Goal: Task Accomplishment & Management: Use online tool/utility

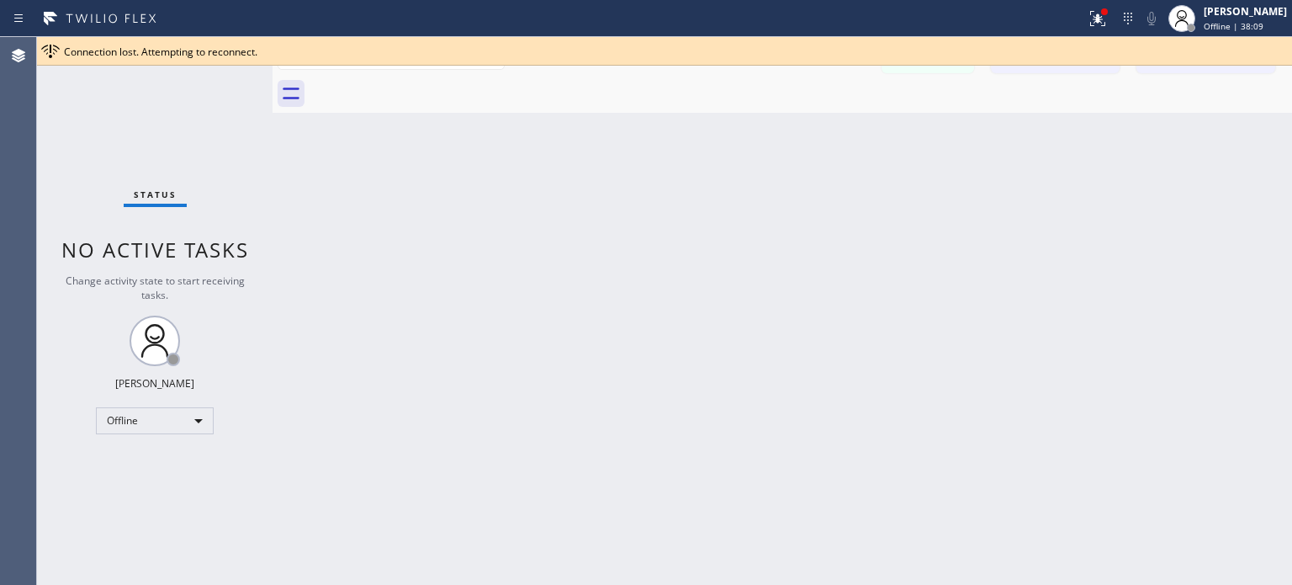
click at [1092, 14] on icon at bounding box center [1098, 18] width 20 height 20
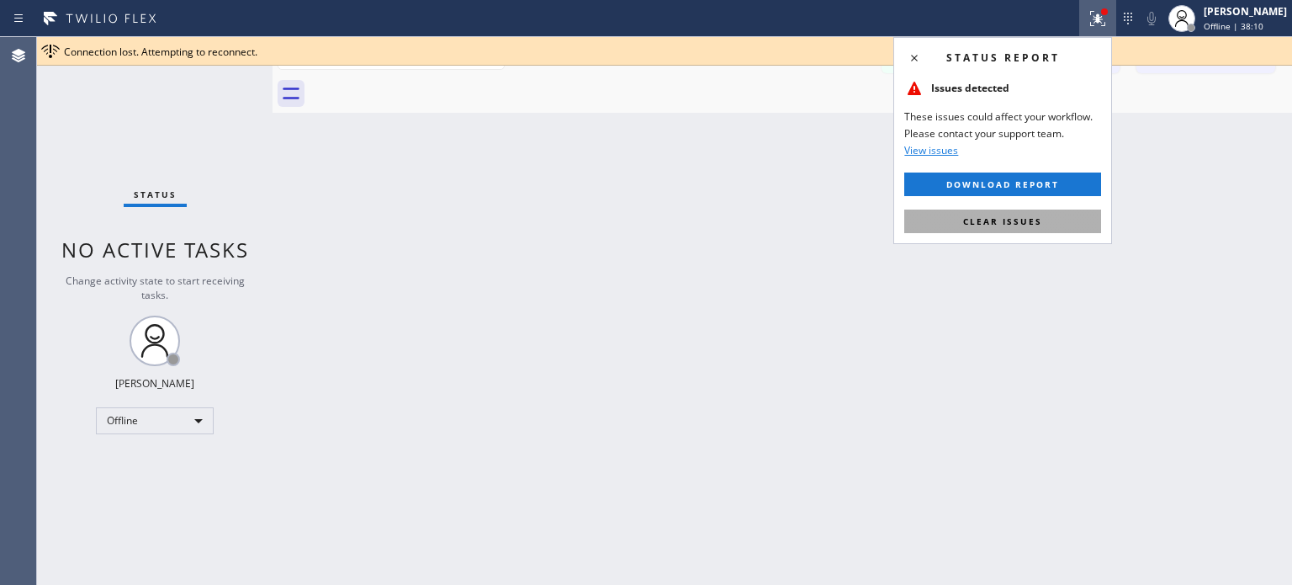
click at [1026, 218] on span "Clear issues" at bounding box center [1002, 221] width 79 height 12
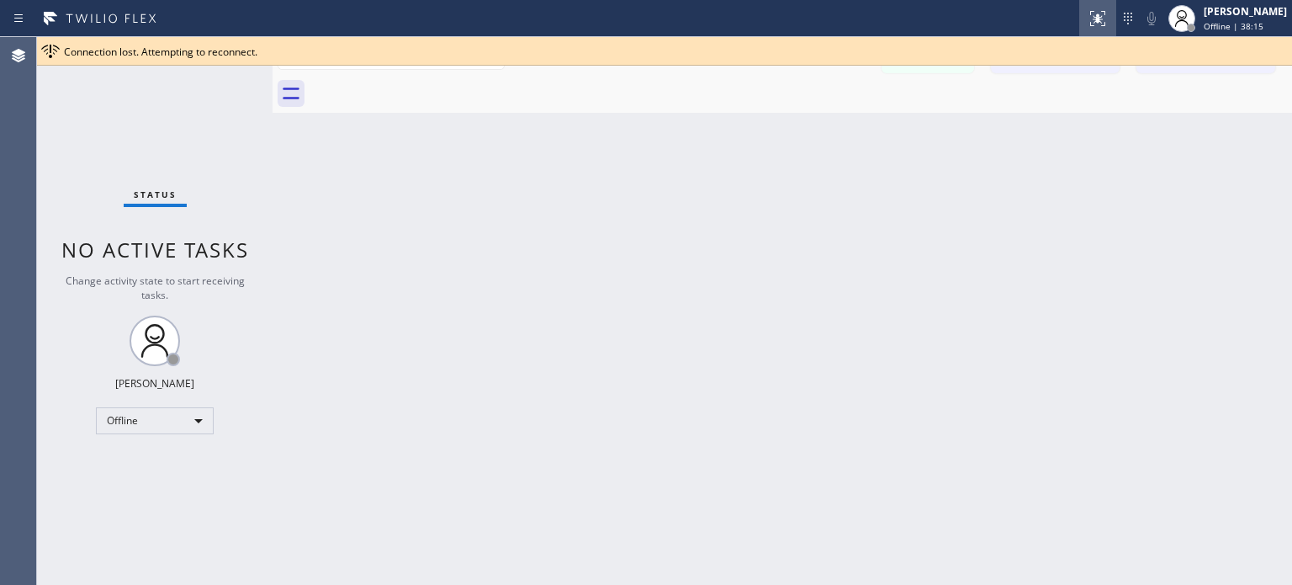
click at [1080, 28] on div at bounding box center [1098, 18] width 37 height 20
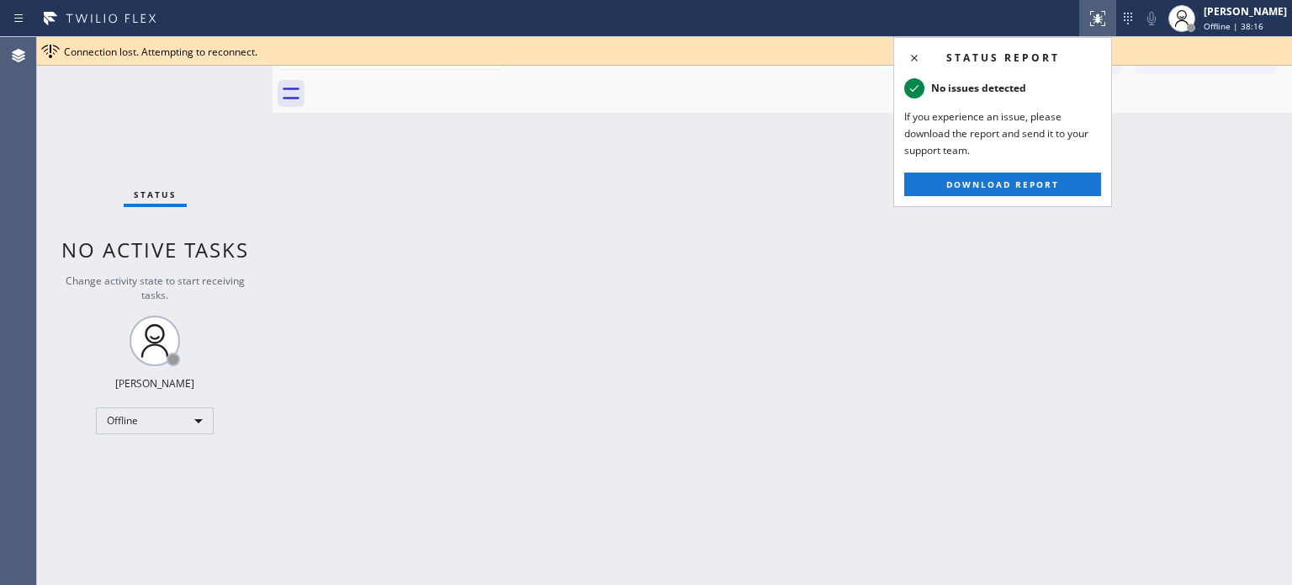
click at [995, 239] on div "Back to Dashboard Change Sender ID Customers Technicians SL [PERSON_NAME] [DATE…" at bounding box center [783, 311] width 1020 height 548
click at [912, 56] on icon at bounding box center [915, 58] width 20 height 20
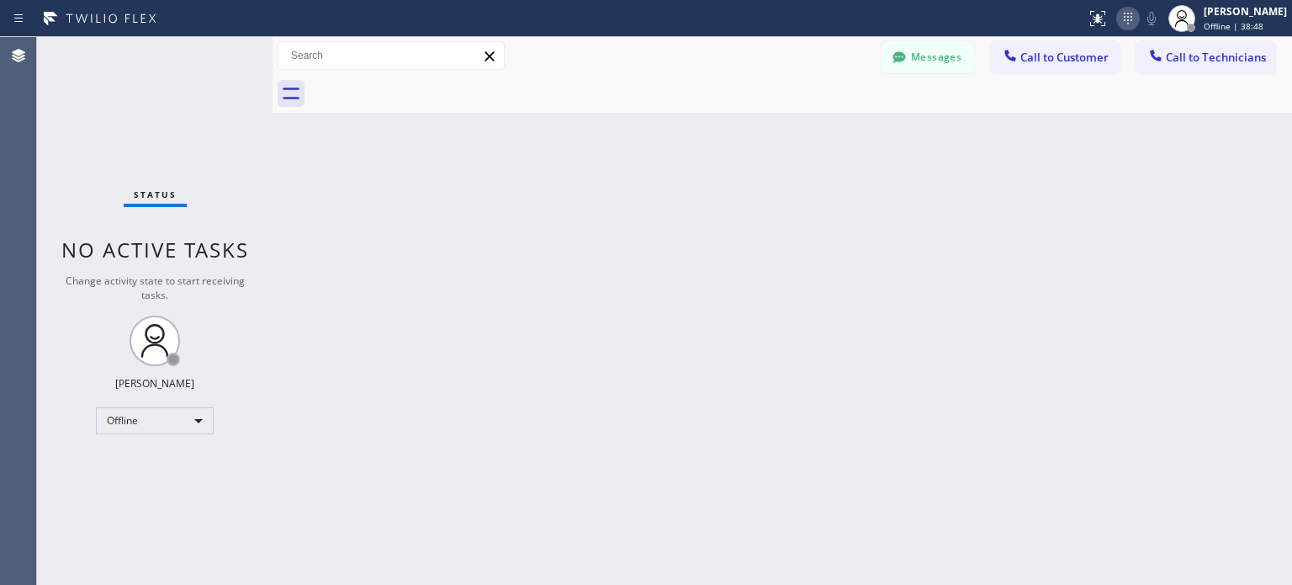
click at [1133, 19] on icon at bounding box center [1128, 18] width 20 height 20
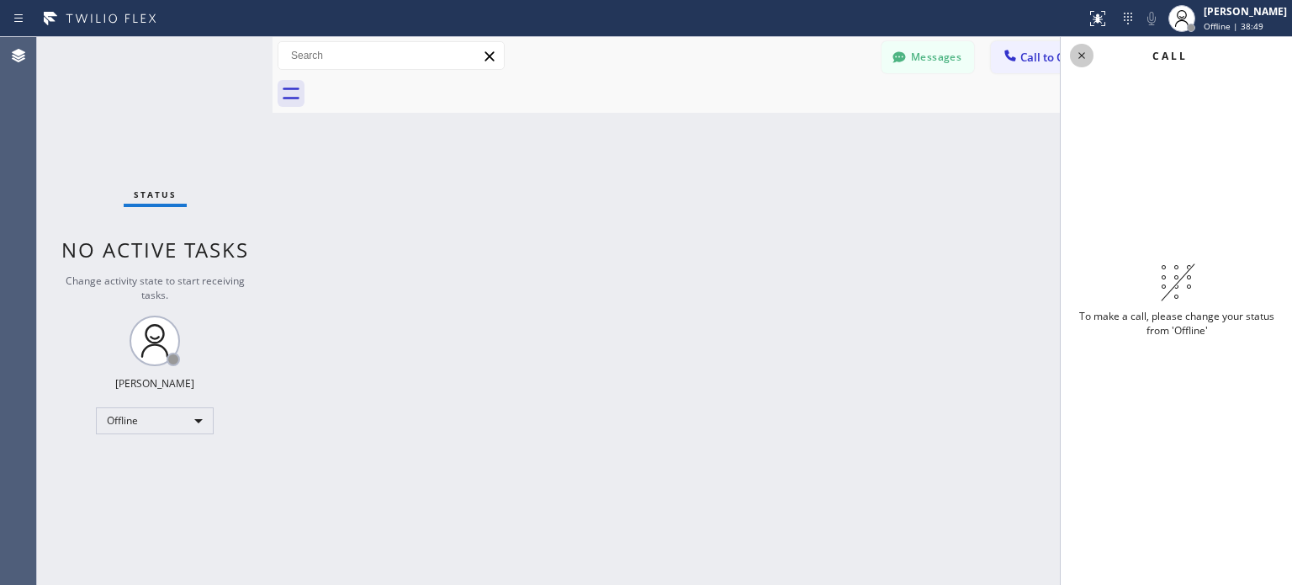
click at [1084, 52] on icon at bounding box center [1082, 55] width 20 height 20
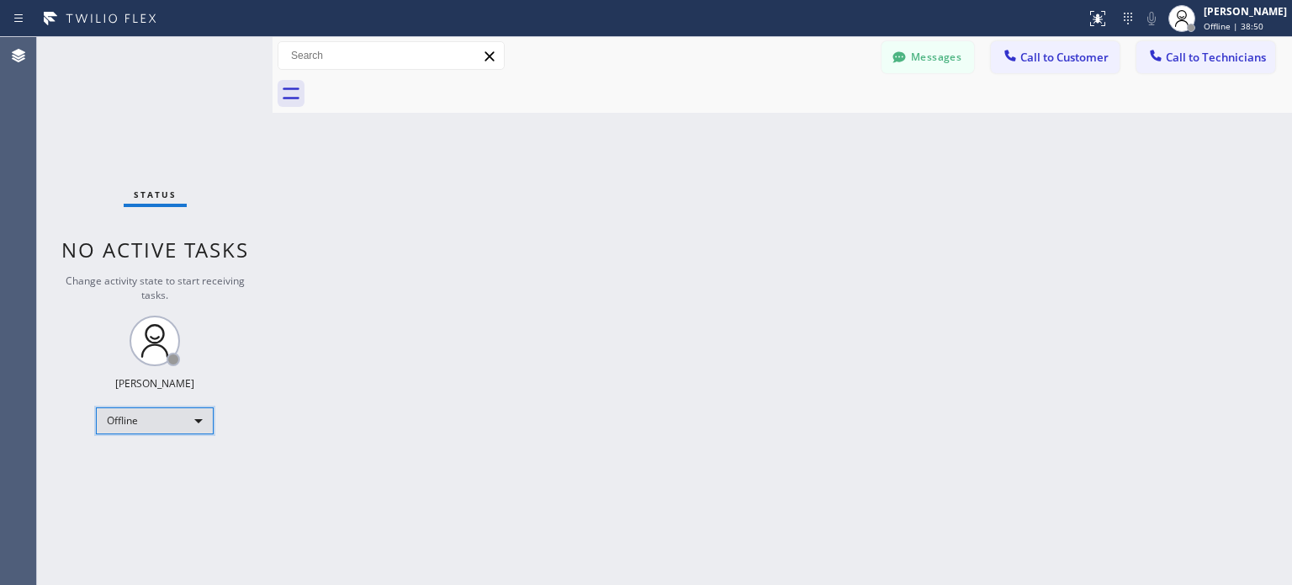
click at [204, 419] on div "Offline" at bounding box center [155, 420] width 118 height 27
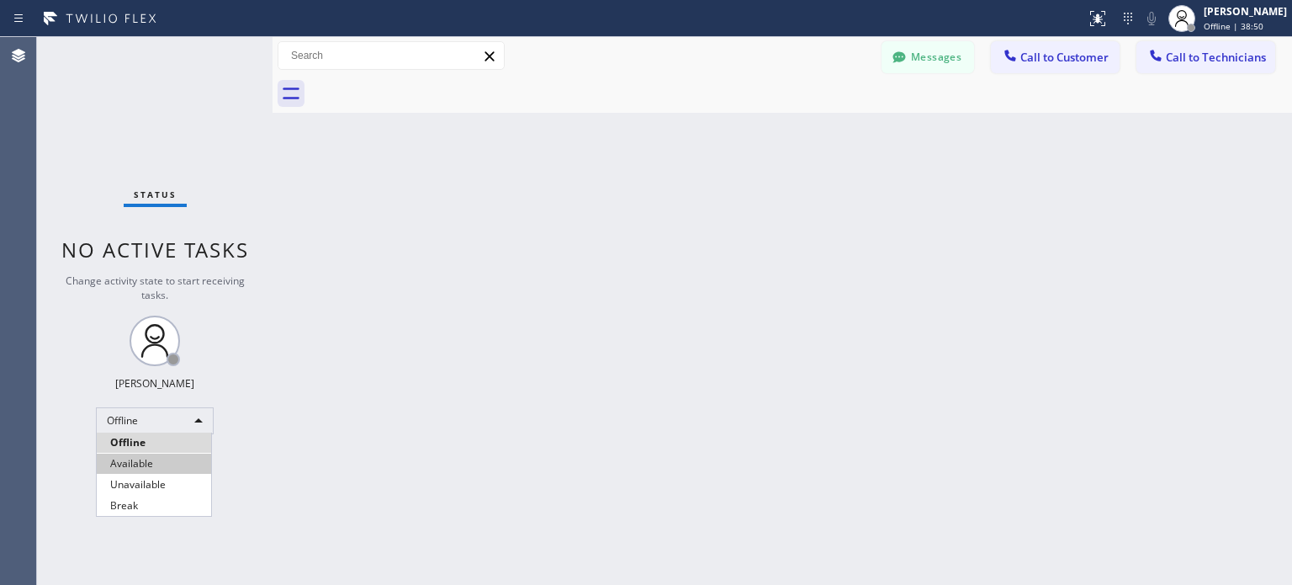
click at [154, 464] on li "Available" at bounding box center [154, 464] width 114 height 20
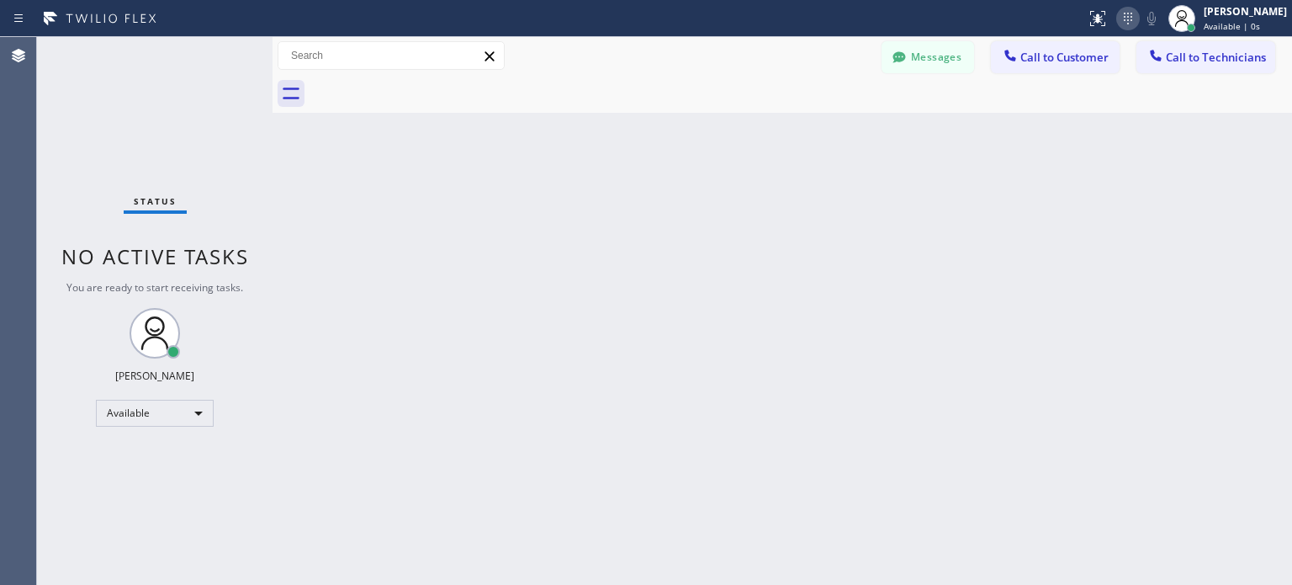
click at [1124, 19] on icon at bounding box center [1128, 19] width 8 height 12
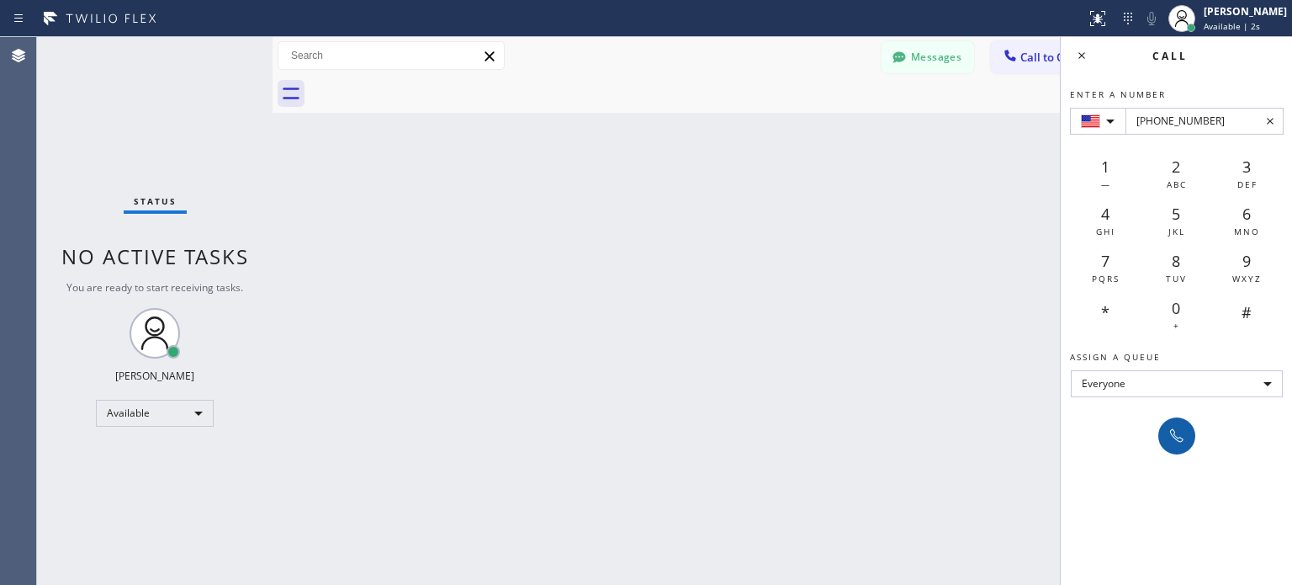
type input "+1(480) 431-5075"
drag, startPoint x: 1174, startPoint y: 437, endPoint x: 727, endPoint y: 130, distance: 541.7
click at [1174, 436] on icon at bounding box center [1177, 436] width 20 height 20
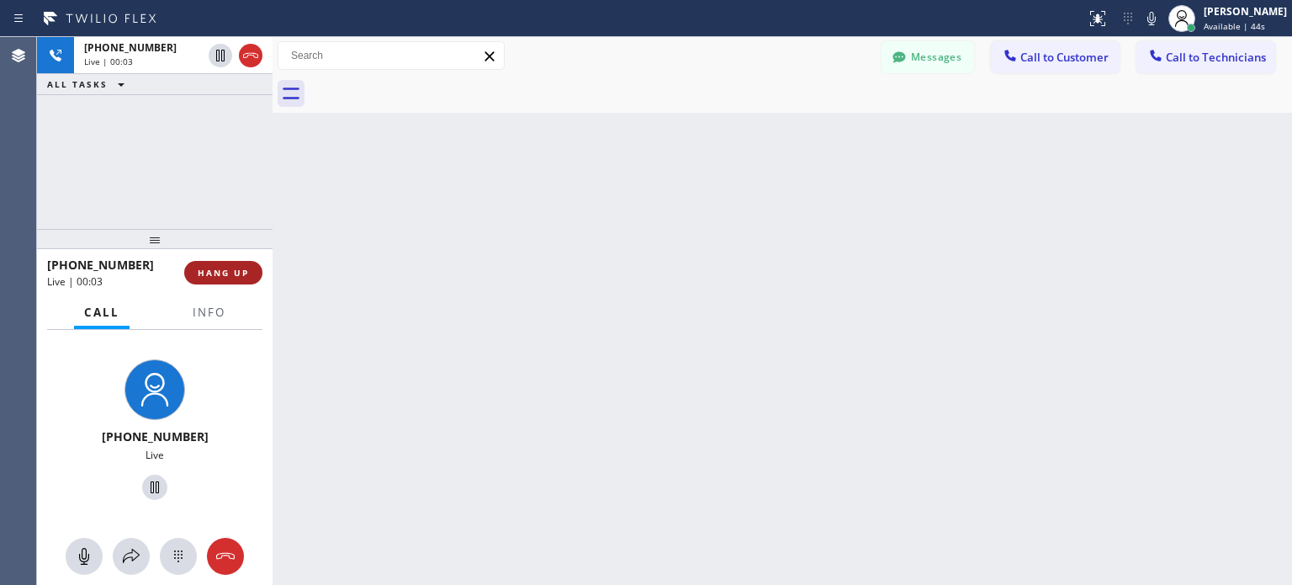
click at [227, 278] on span "HANG UP" at bounding box center [223, 273] width 51 height 12
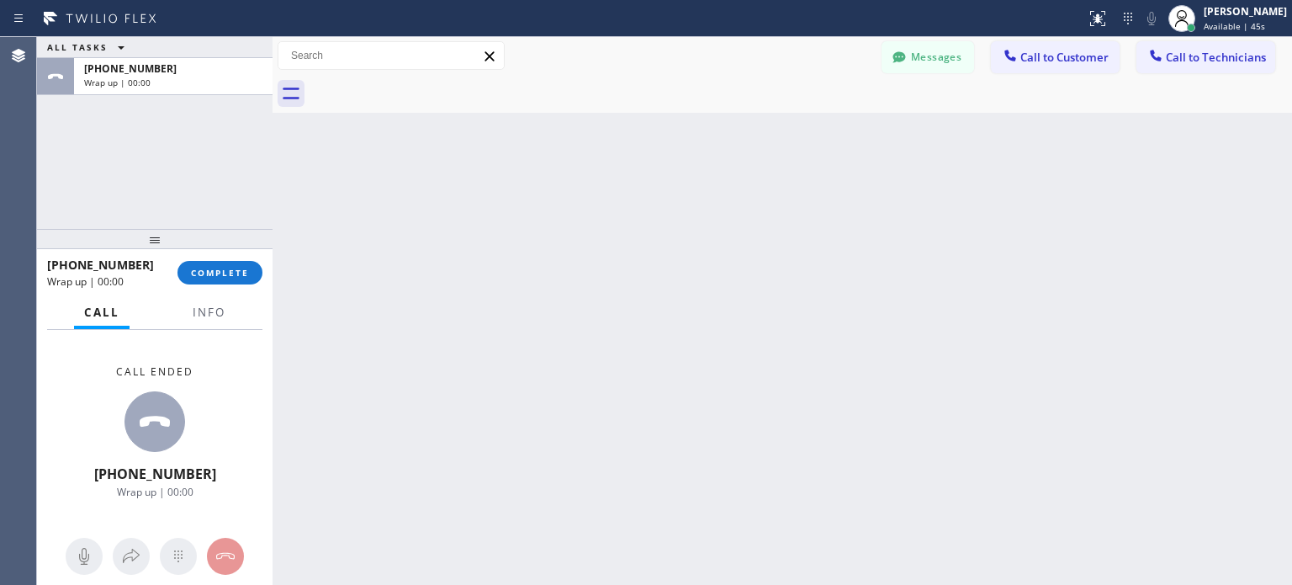
drag, startPoint x: 236, startPoint y: 274, endPoint x: 263, endPoint y: 269, distance: 27.4
click at [236, 274] on span "COMPLETE" at bounding box center [220, 273] width 58 height 12
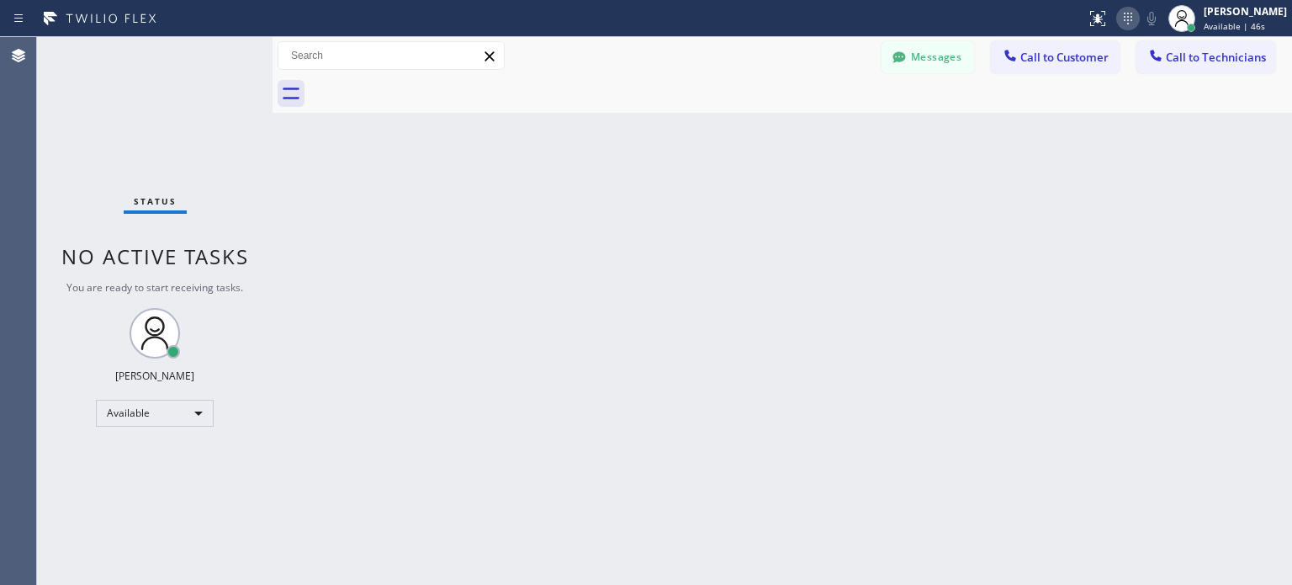
click at [1121, 23] on icon at bounding box center [1128, 18] width 20 height 20
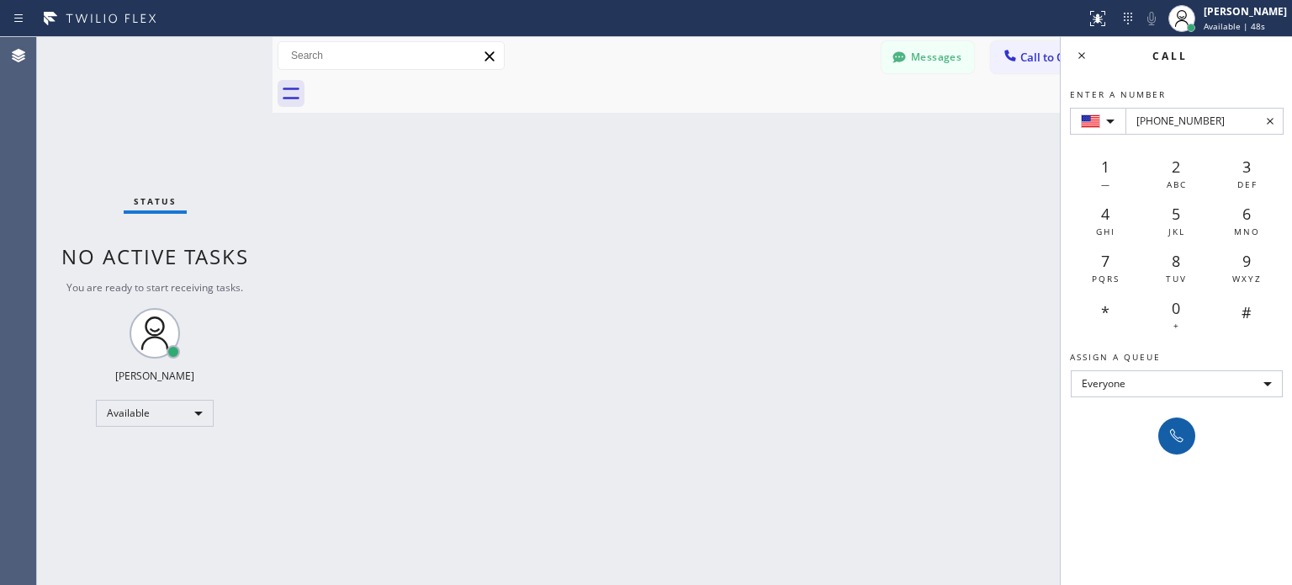
type input "+1(623) 330-6196"
click at [1170, 447] on button at bounding box center [1177, 435] width 37 height 37
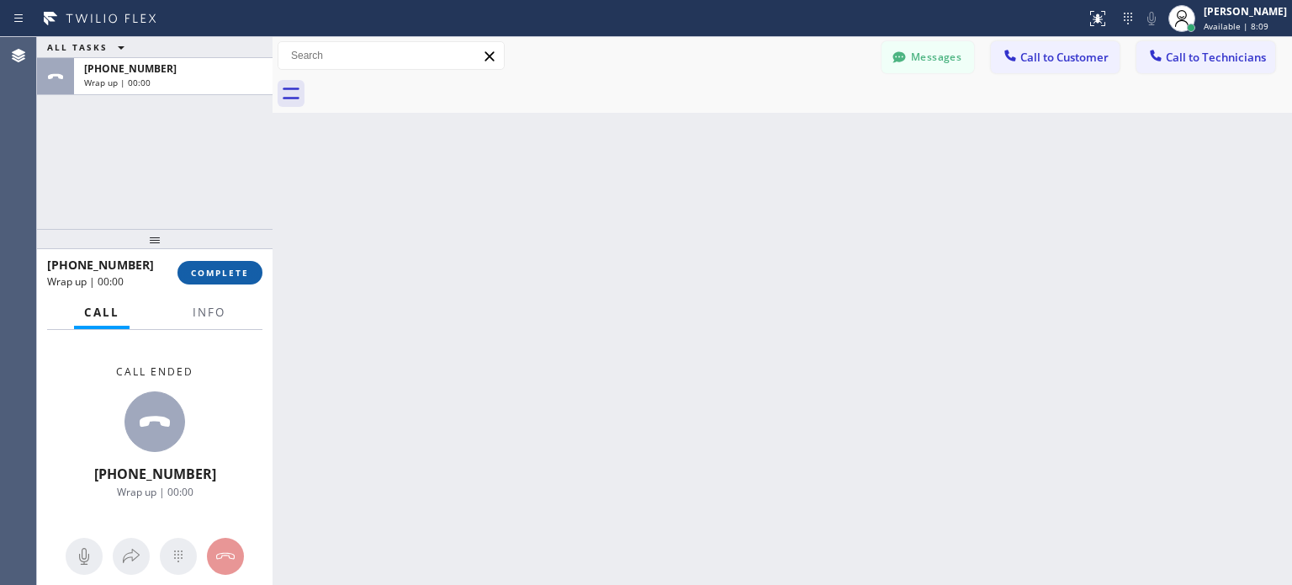
click at [244, 281] on button "COMPLETE" at bounding box center [220, 273] width 85 height 24
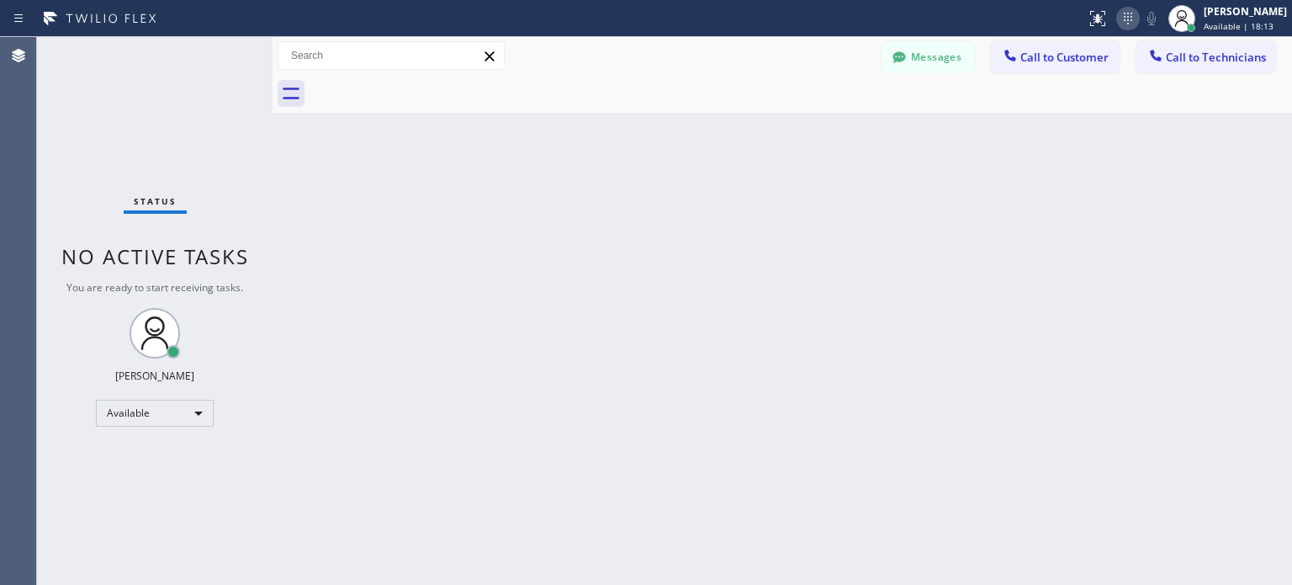
click at [1122, 18] on icon at bounding box center [1128, 18] width 20 height 20
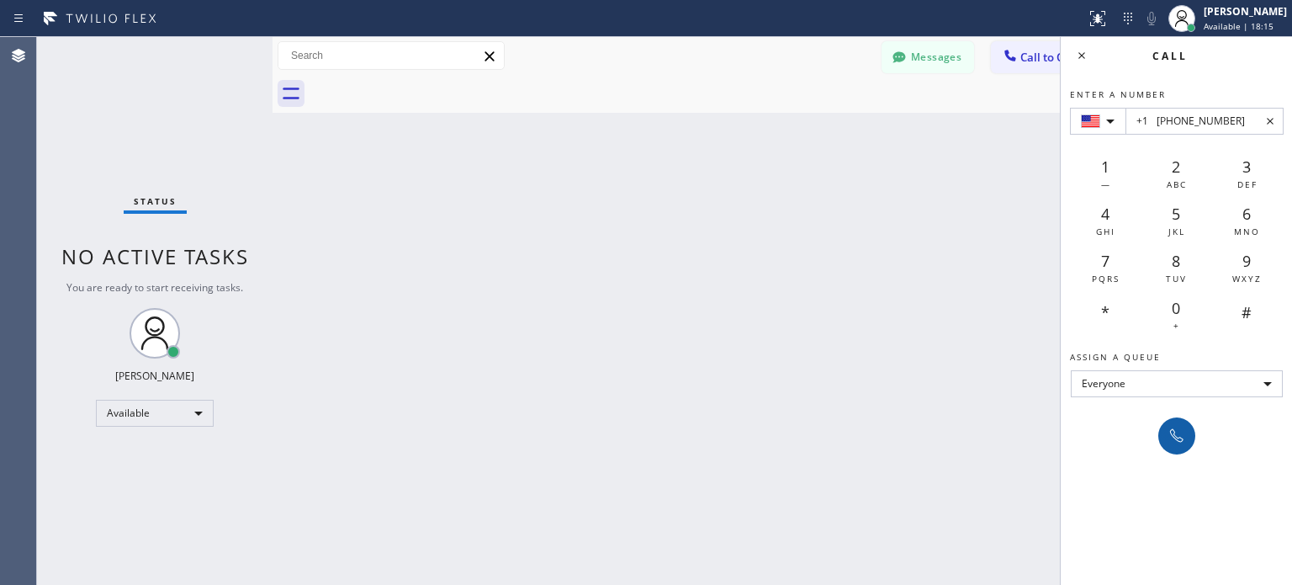
type input "+1 (703) 254-8839"
click at [1176, 438] on icon at bounding box center [1176, 435] width 13 height 13
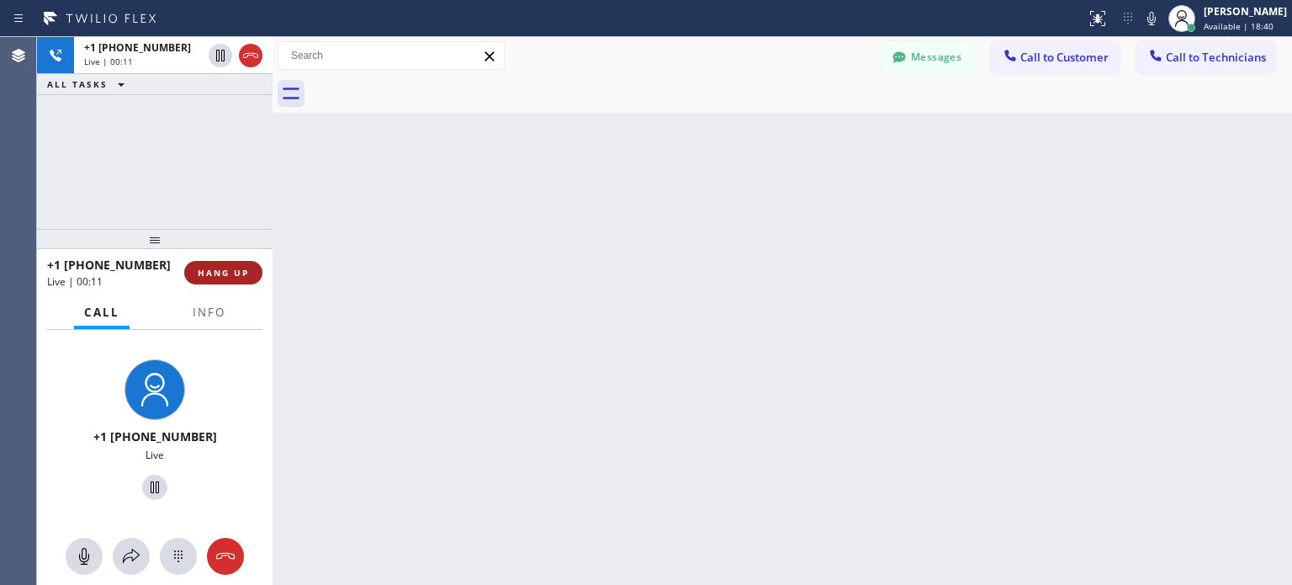
click at [228, 268] on span "HANG UP" at bounding box center [223, 273] width 51 height 12
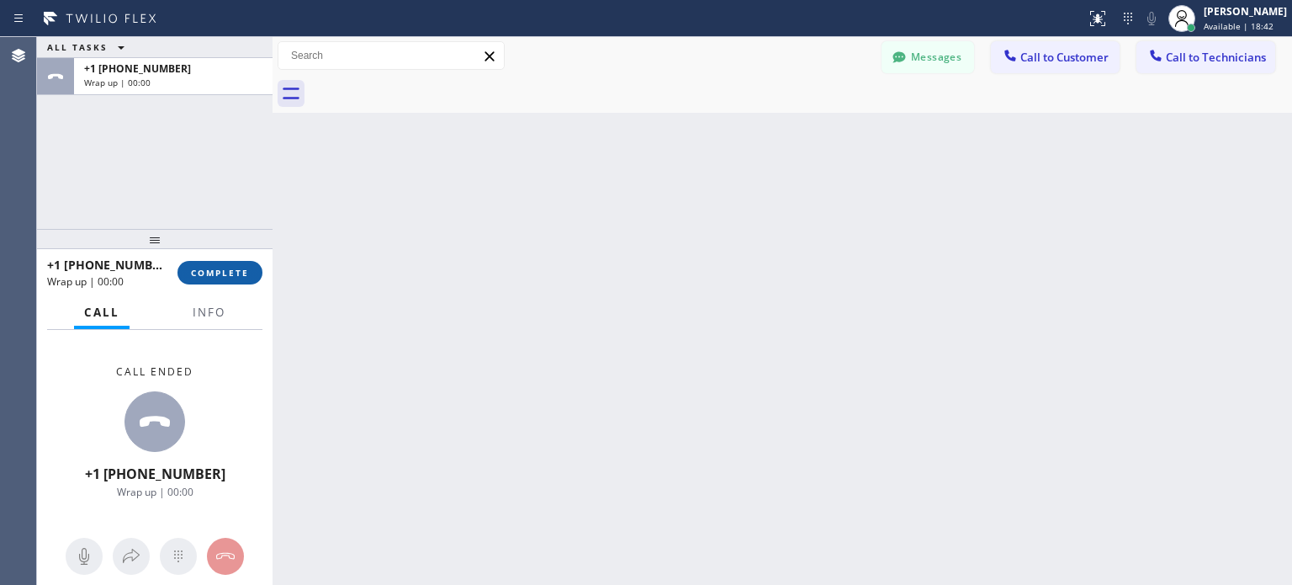
click at [228, 268] on span "COMPLETE" at bounding box center [220, 273] width 58 height 12
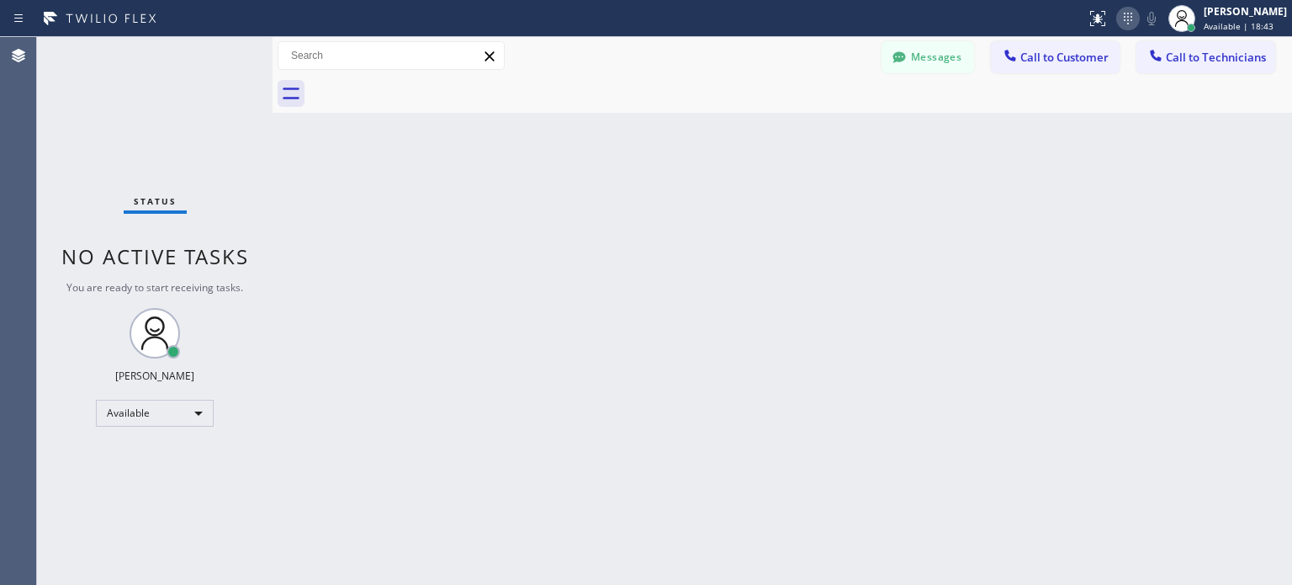
click at [1120, 21] on icon at bounding box center [1128, 18] width 20 height 20
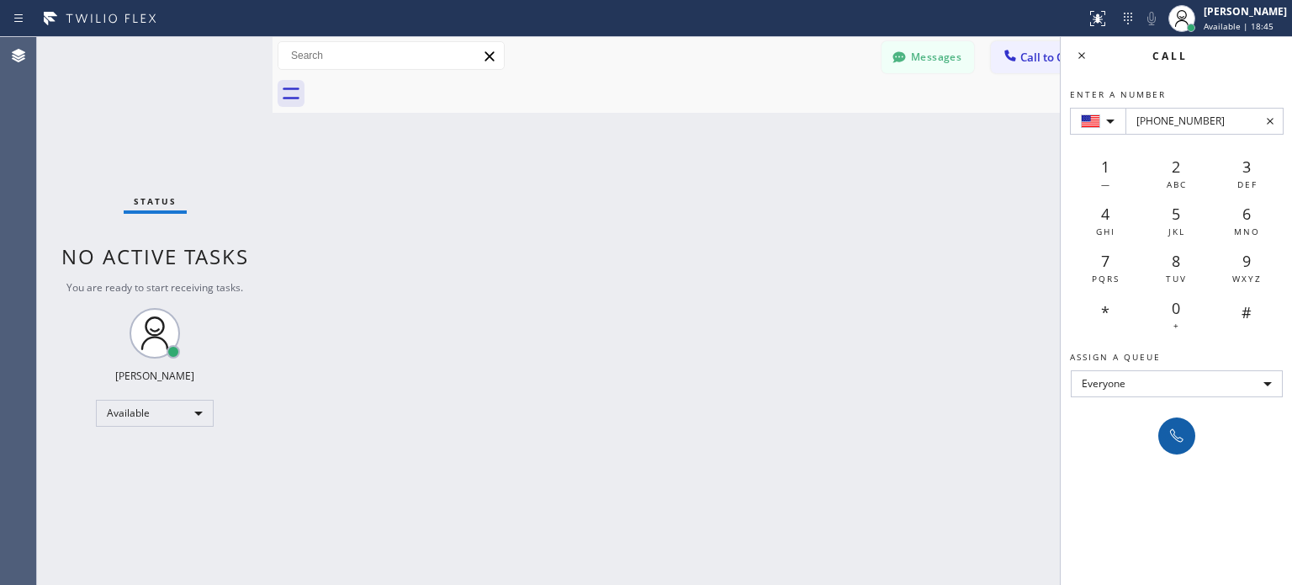
type input "+1(703) 590-0495"
click at [1186, 435] on icon at bounding box center [1177, 436] width 20 height 20
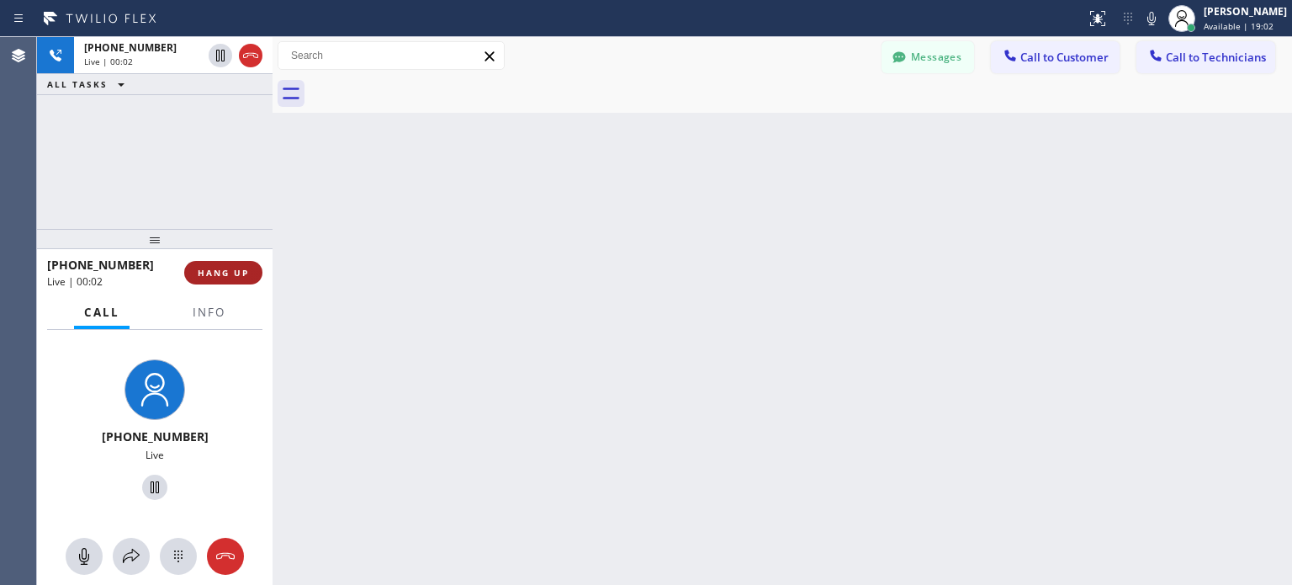
click at [236, 261] on button "HANG UP" at bounding box center [223, 273] width 78 height 24
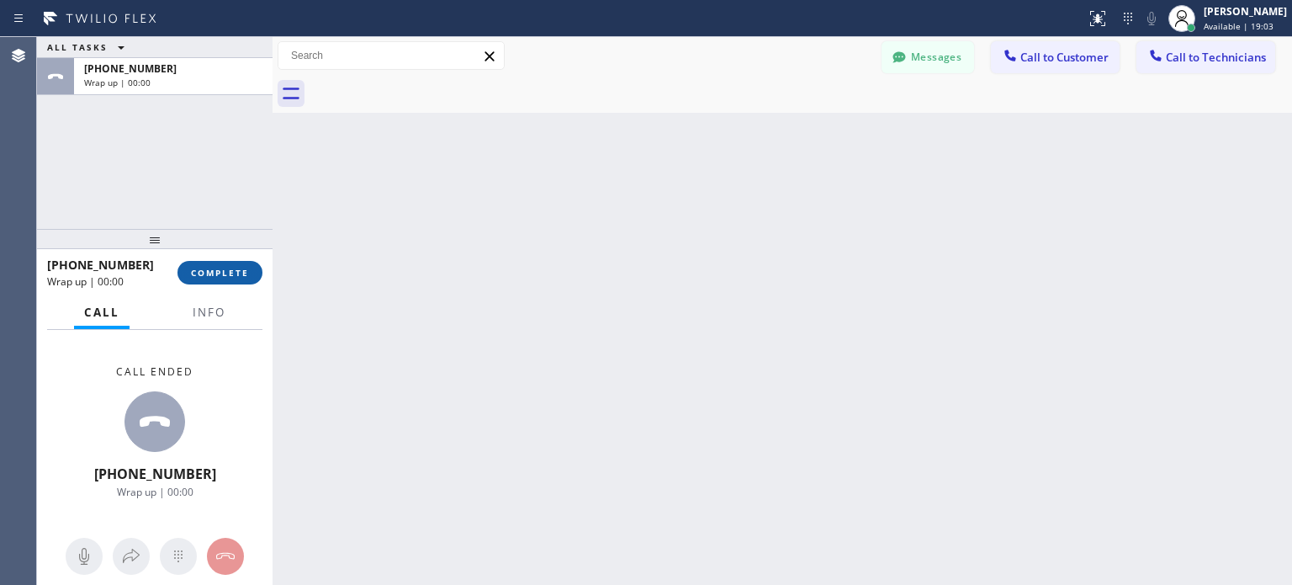
click at [235, 273] on span "COMPLETE" at bounding box center [220, 273] width 58 height 12
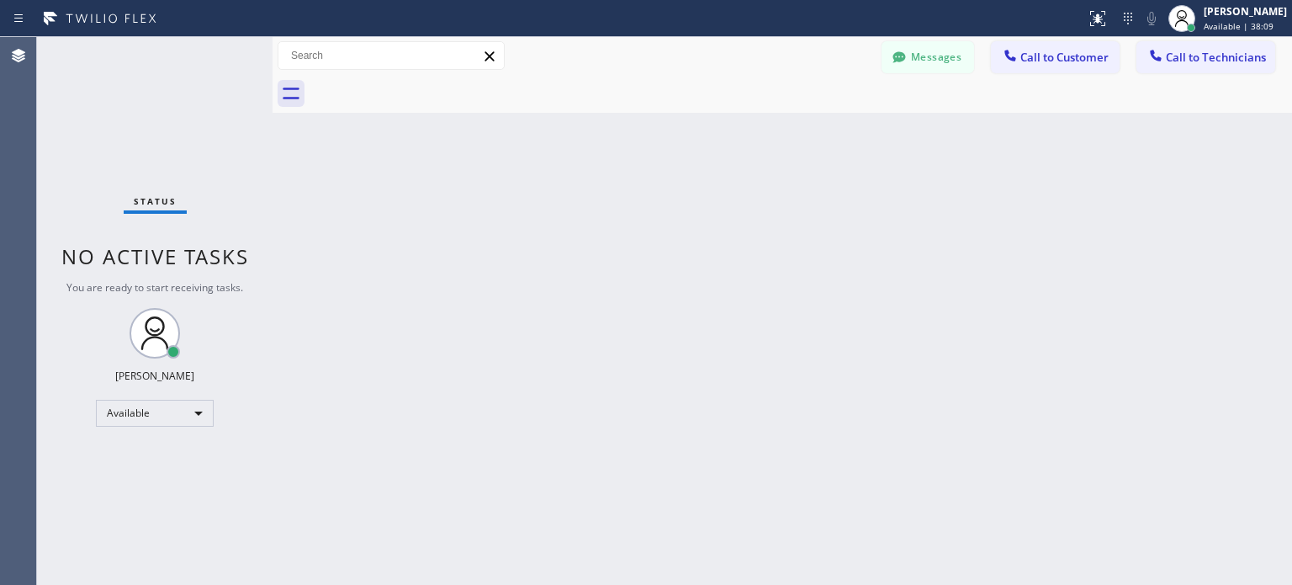
click at [212, 57] on div "Status No active tasks You are ready to start receiving tasks. Tatia Zubitashvi…" at bounding box center [155, 311] width 236 height 548
click at [1123, 20] on icon at bounding box center [1128, 18] width 20 height 20
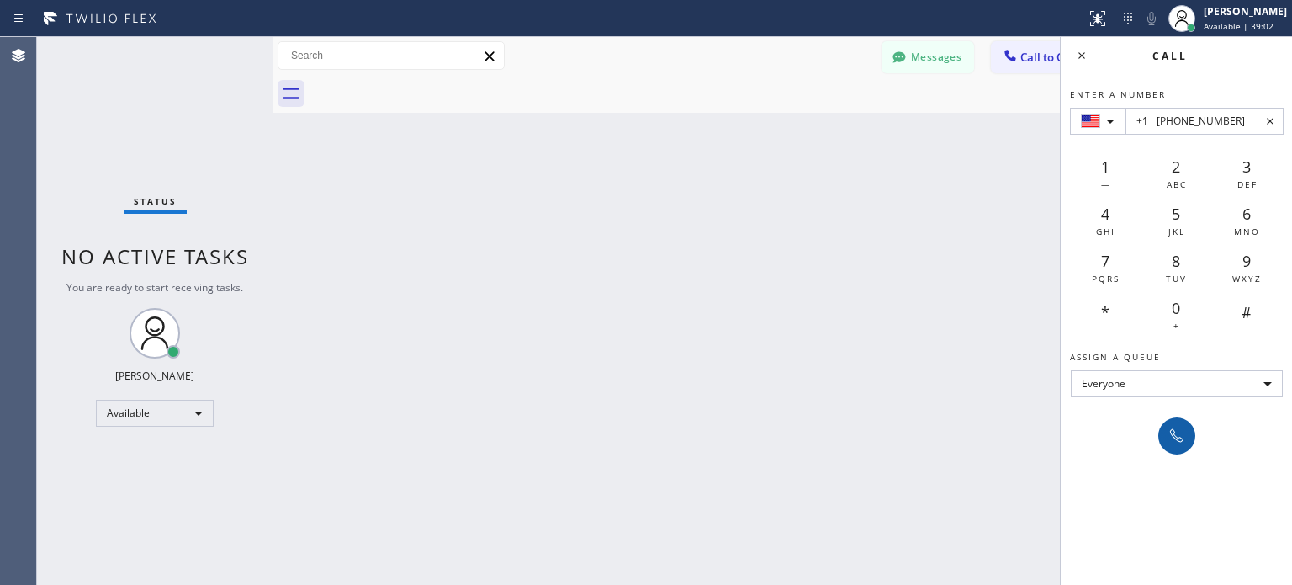
type input "+1 (206) 403-8766"
click at [1168, 434] on icon at bounding box center [1177, 436] width 20 height 20
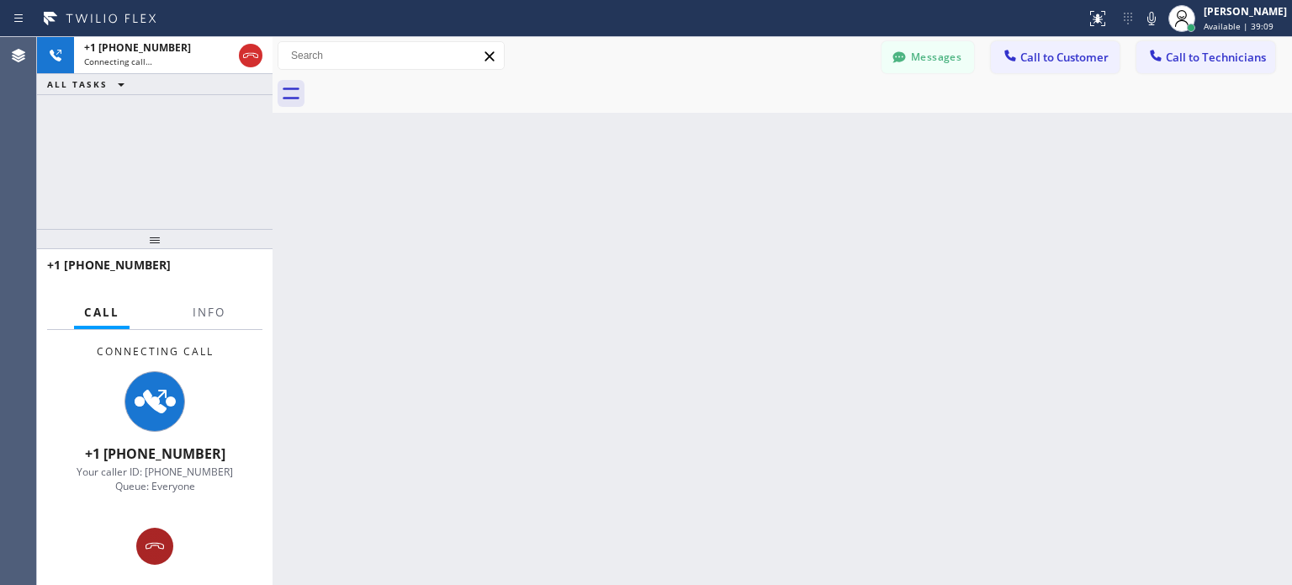
click at [161, 546] on icon at bounding box center [155, 546] width 20 height 20
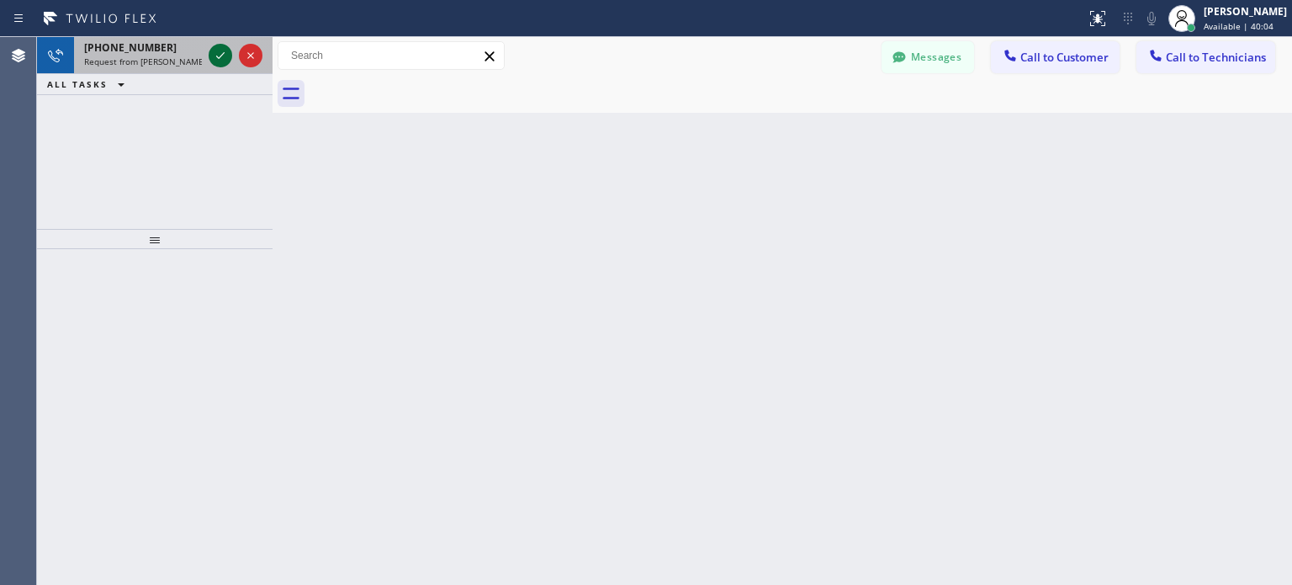
click at [219, 60] on icon at bounding box center [220, 55] width 20 height 20
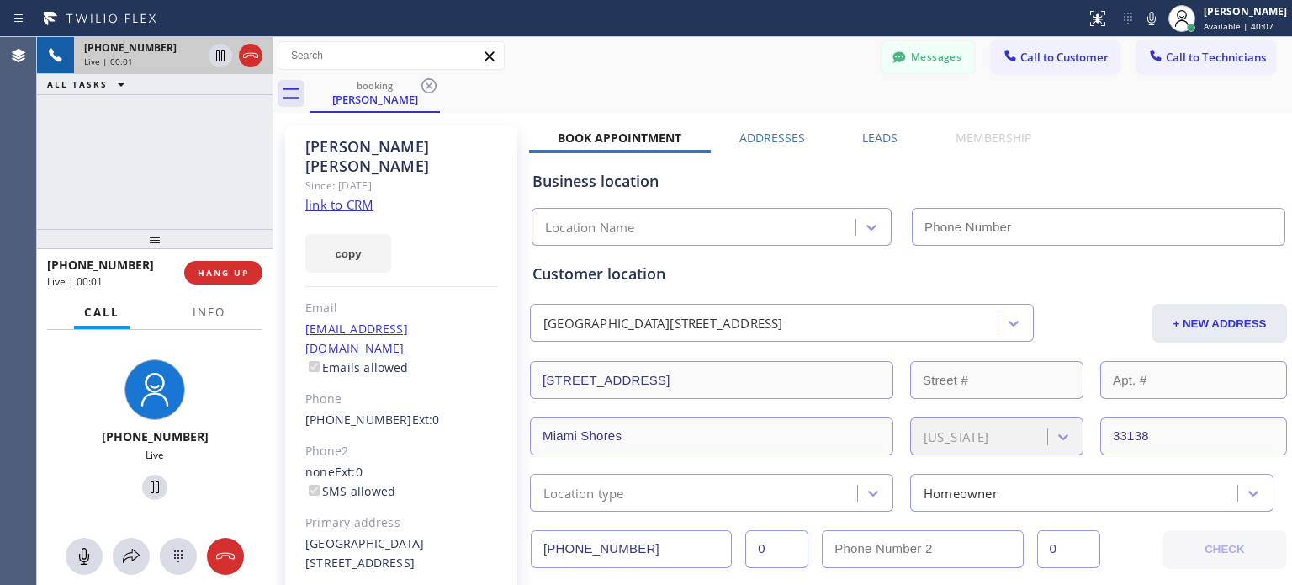
type input "[PHONE_NUMBER]"
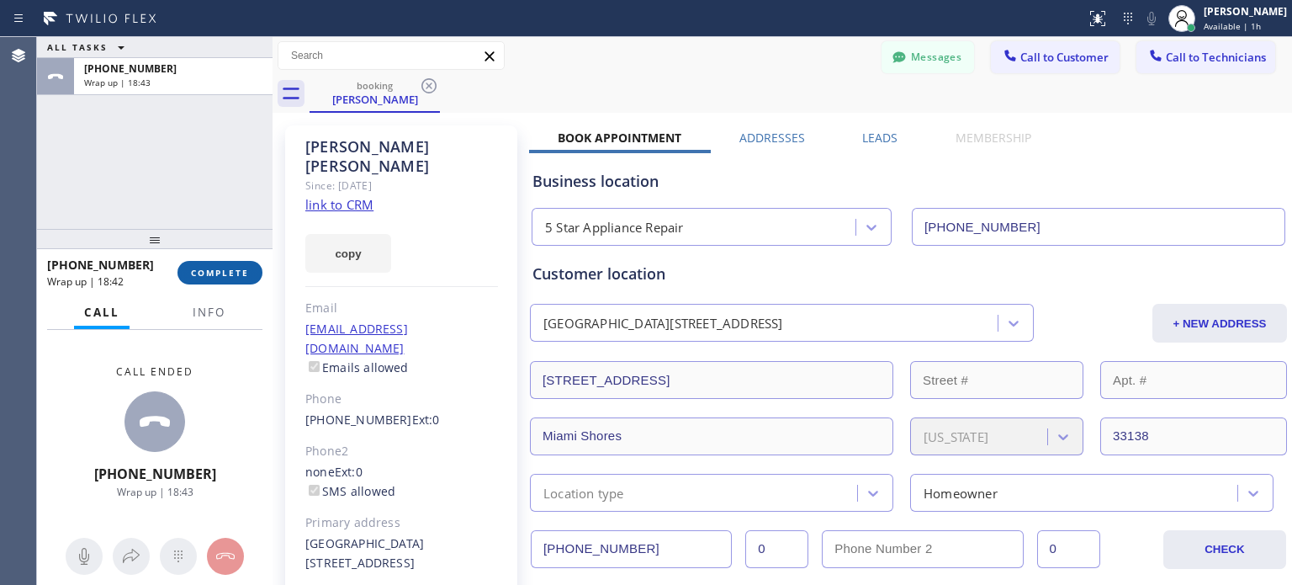
click at [233, 276] on span "COMPLETE" at bounding box center [220, 273] width 58 height 12
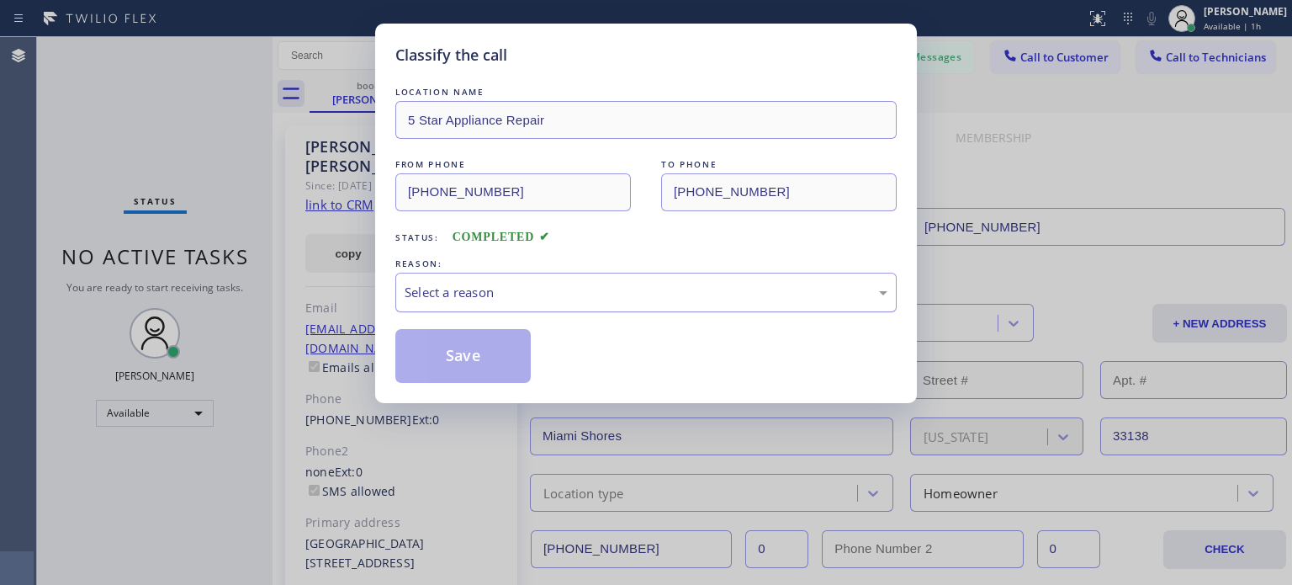
click at [553, 305] on div "Select a reason" at bounding box center [646, 293] width 502 height 40
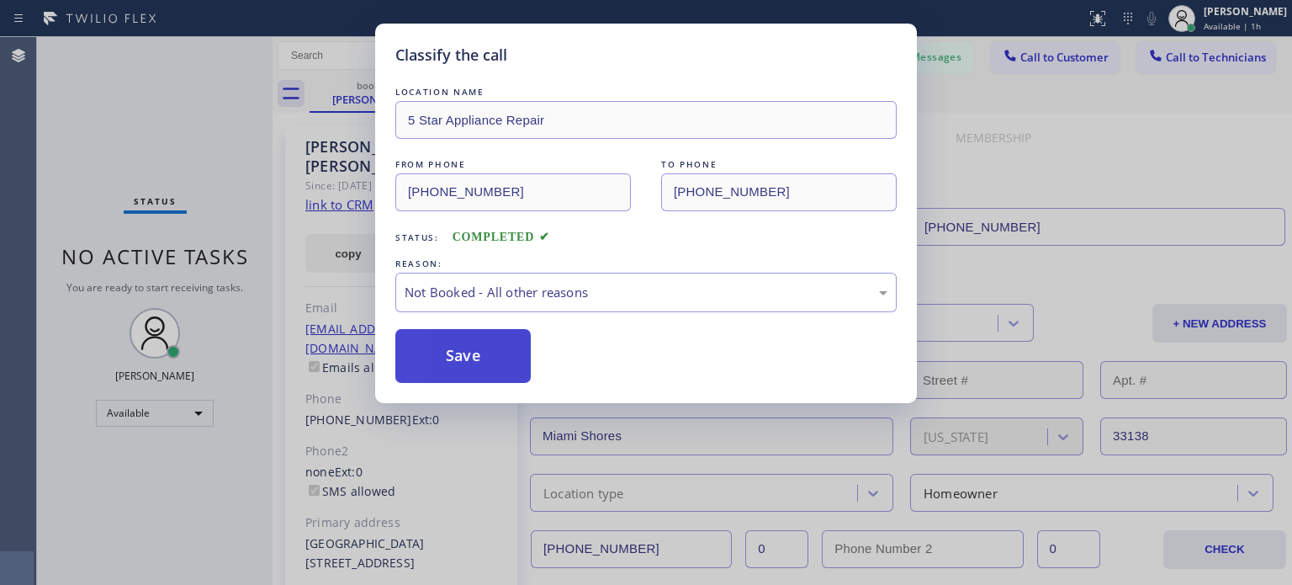
click at [530, 358] on button "Save" at bounding box center [462, 356] width 135 height 54
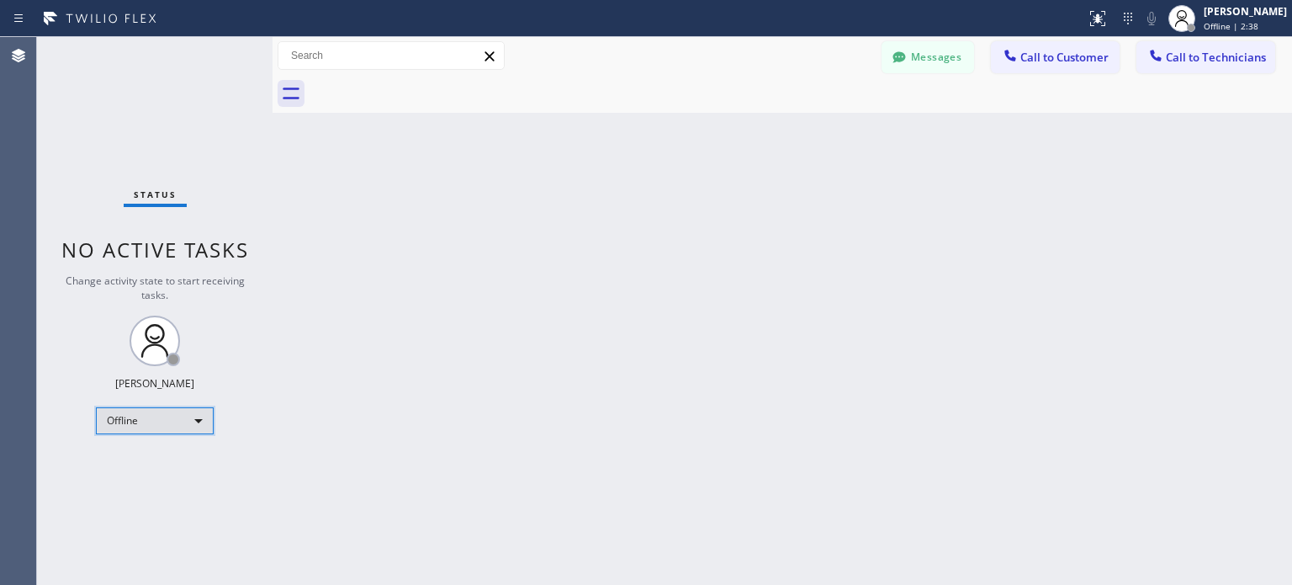
click at [178, 425] on div "Offline" at bounding box center [155, 420] width 118 height 27
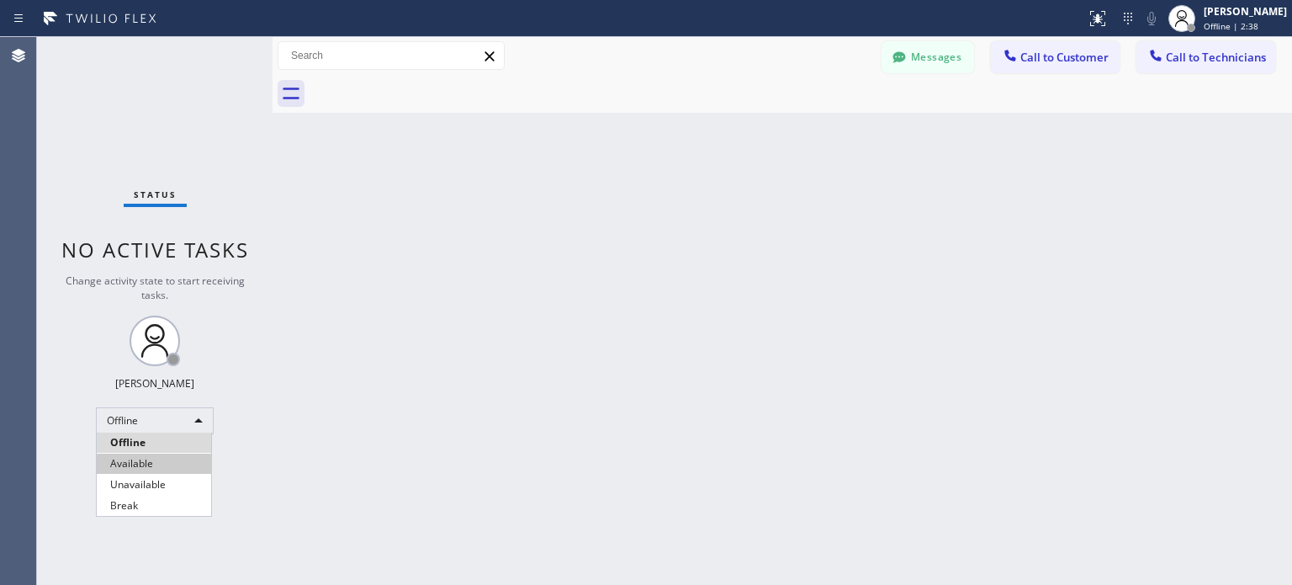
click at [172, 463] on li "Available" at bounding box center [154, 464] width 114 height 20
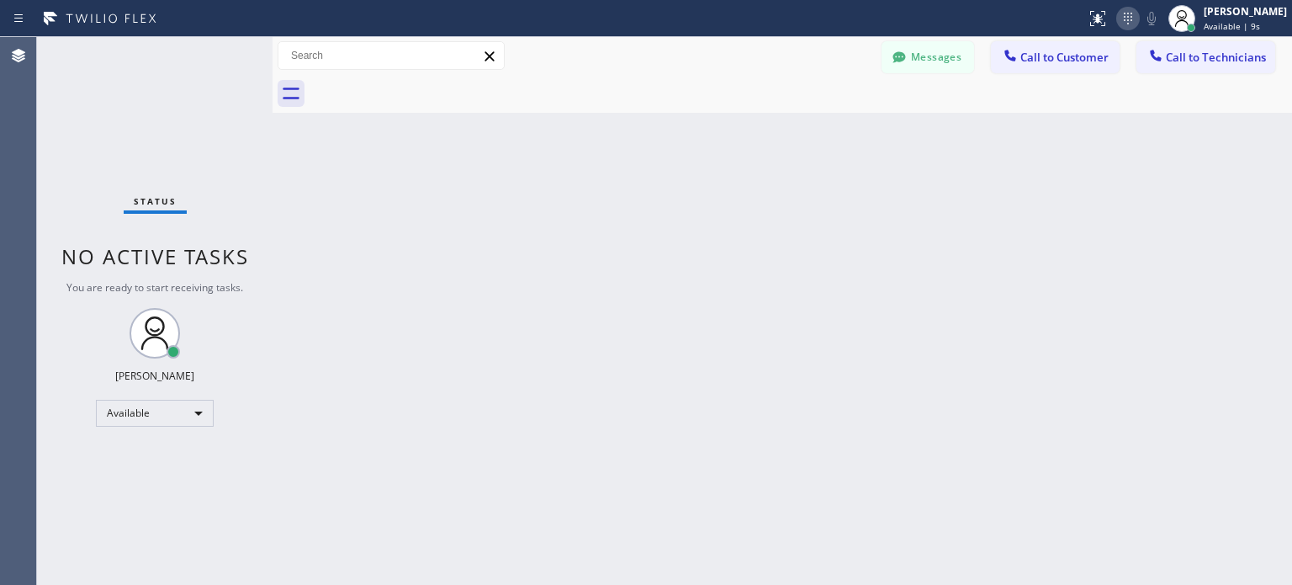
click at [1124, 19] on icon at bounding box center [1128, 19] width 8 height 12
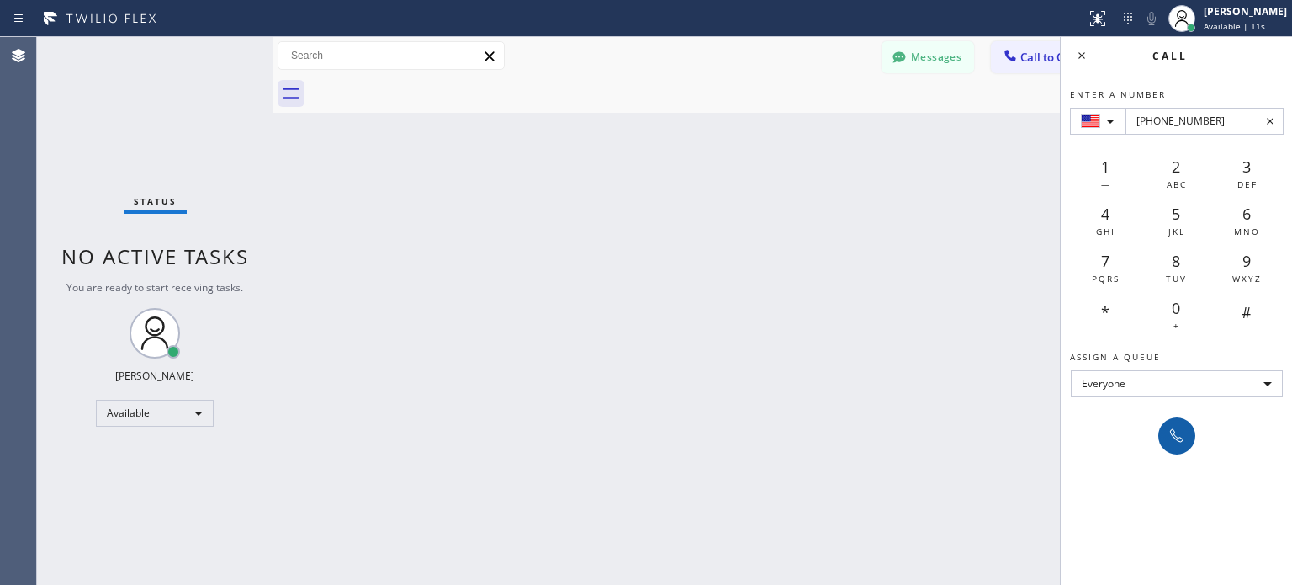
type input "+1(872) 806-3949"
drag, startPoint x: 1188, startPoint y: 430, endPoint x: 748, endPoint y: 131, distance: 531.9
click at [1188, 430] on div at bounding box center [1177, 436] width 24 height 20
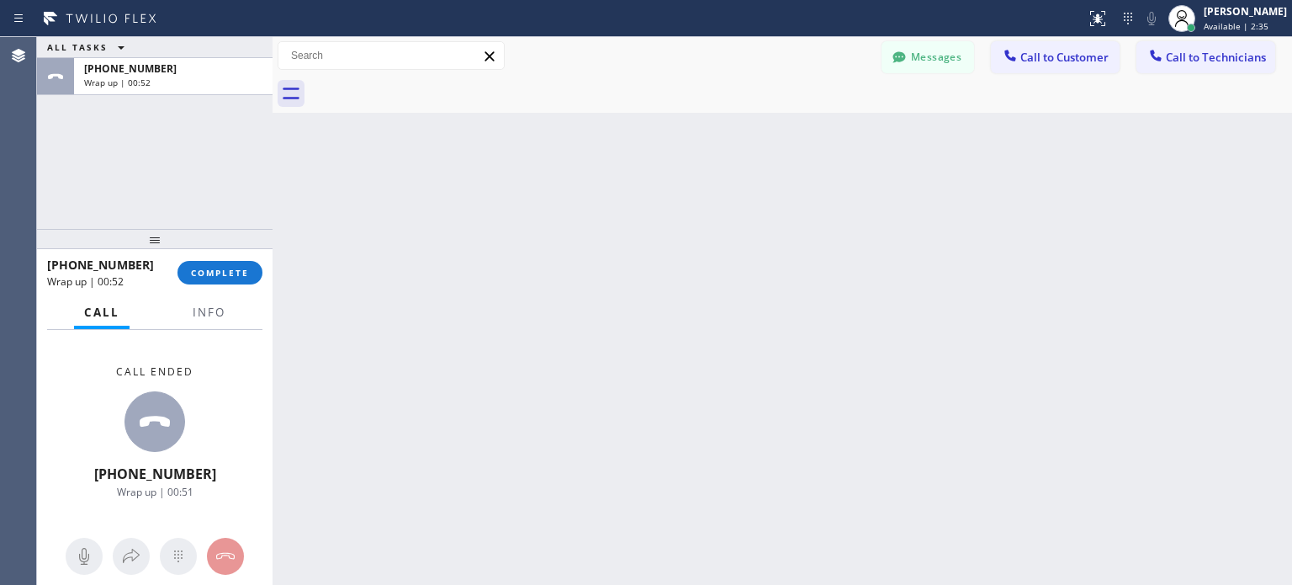
click at [236, 257] on div "+18728063949 Wrap up | 00:52 COMPLETE" at bounding box center [154, 273] width 215 height 44
click at [241, 258] on div "+18728063949 Wrap up | 00:53 COMPLETE" at bounding box center [154, 273] width 215 height 44
click at [252, 282] on button "COMPLETE" at bounding box center [220, 273] width 85 height 24
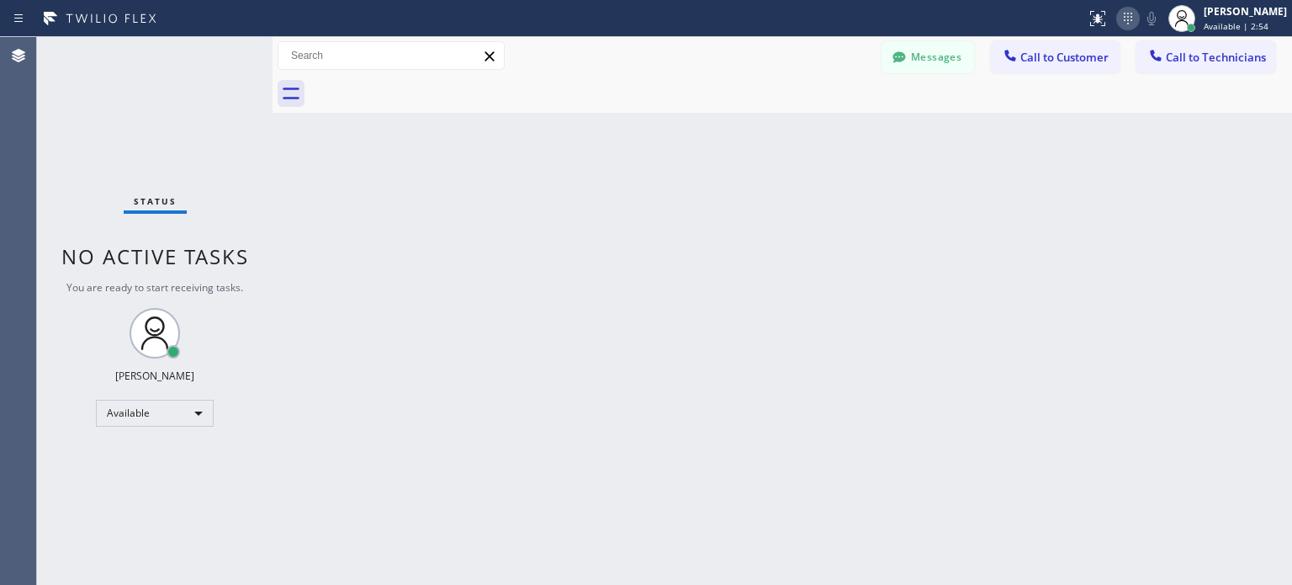
click at [1124, 23] on icon at bounding box center [1128, 19] width 8 height 12
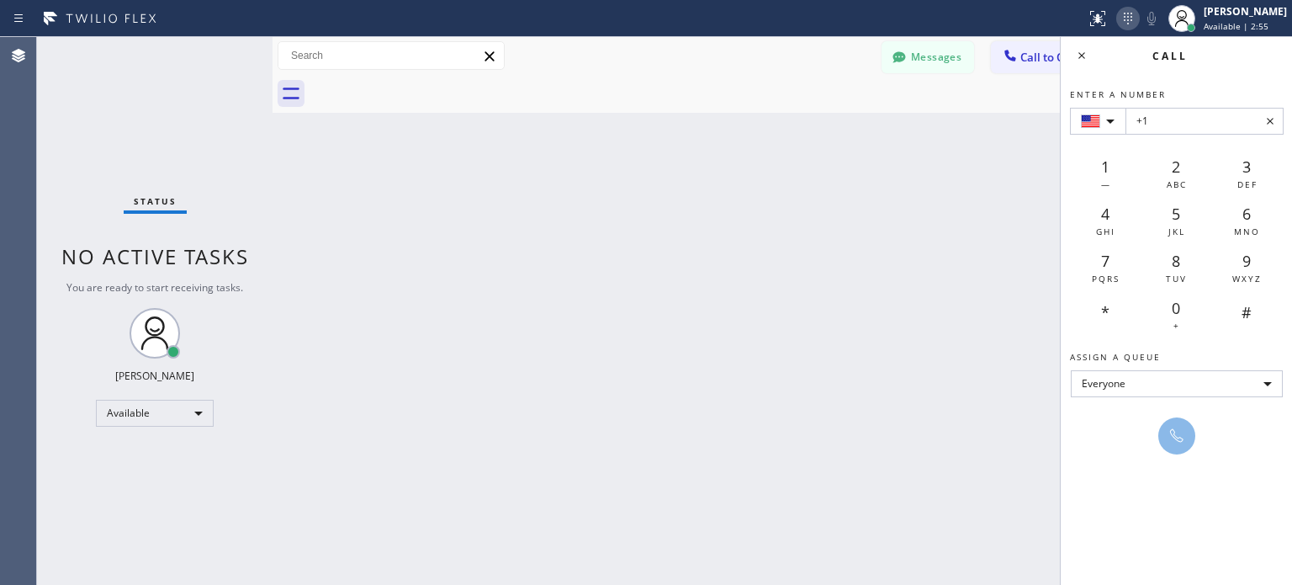
drag, startPoint x: 1124, startPoint y: 23, endPoint x: 1192, endPoint y: 127, distance: 124.2
type input "+1(773) 632-6816"
click at [1191, 440] on button at bounding box center [1177, 435] width 37 height 37
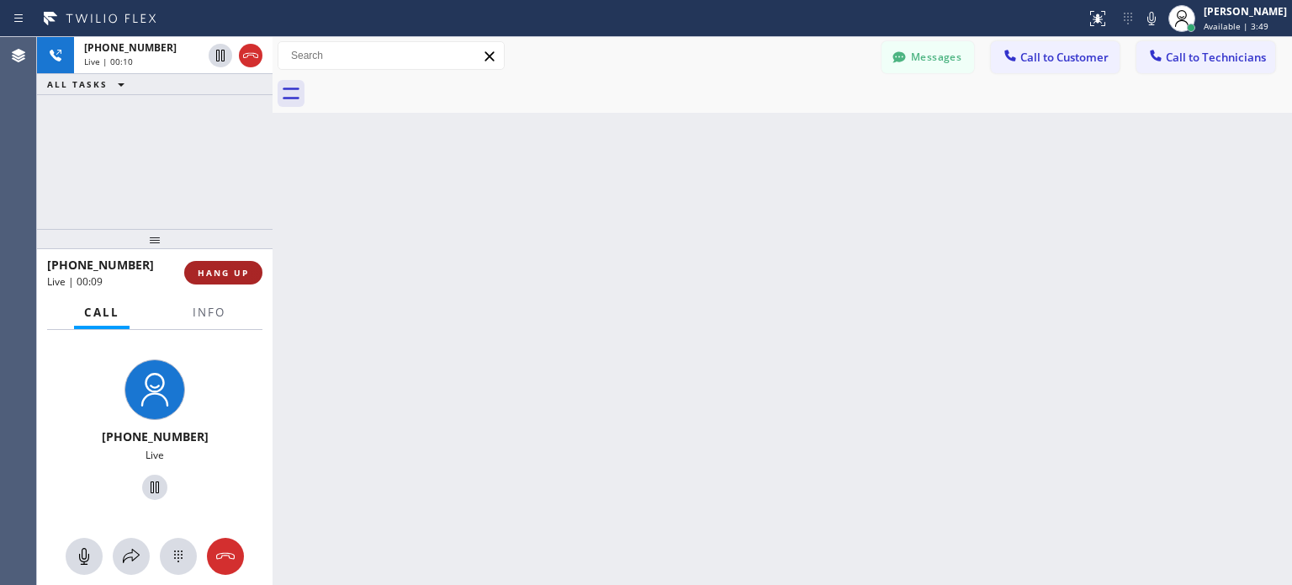
click at [220, 272] on span "HANG UP" at bounding box center [223, 273] width 51 height 12
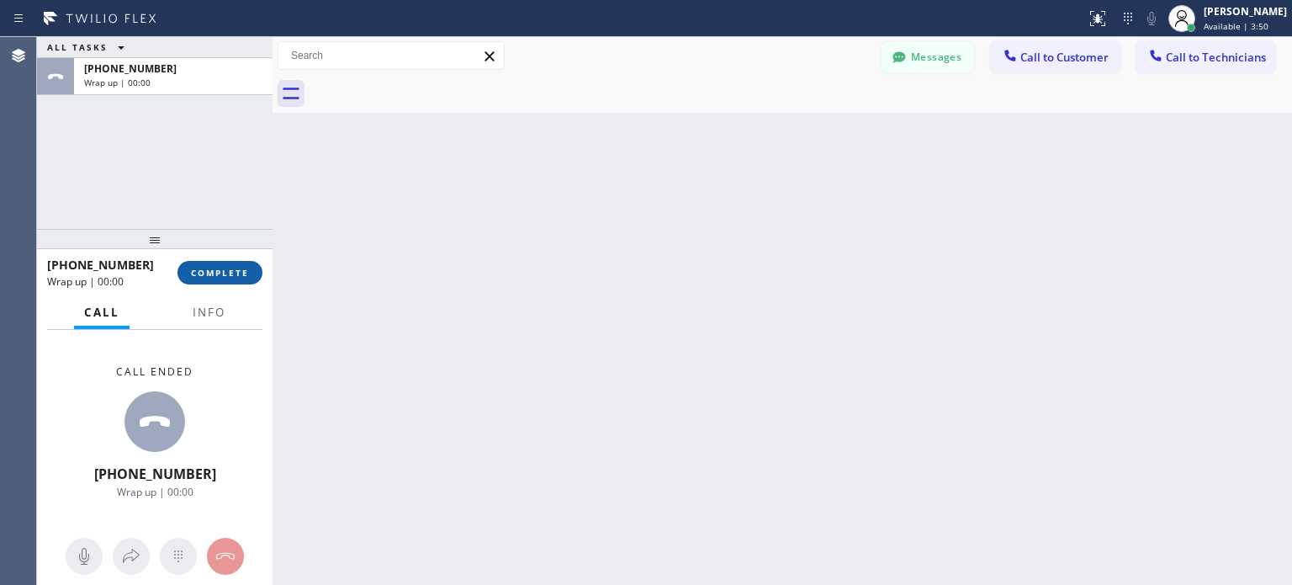
drag, startPoint x: 229, startPoint y: 275, endPoint x: 286, endPoint y: 27, distance: 254.7
click at [229, 274] on span "COMPLETE" at bounding box center [220, 273] width 58 height 12
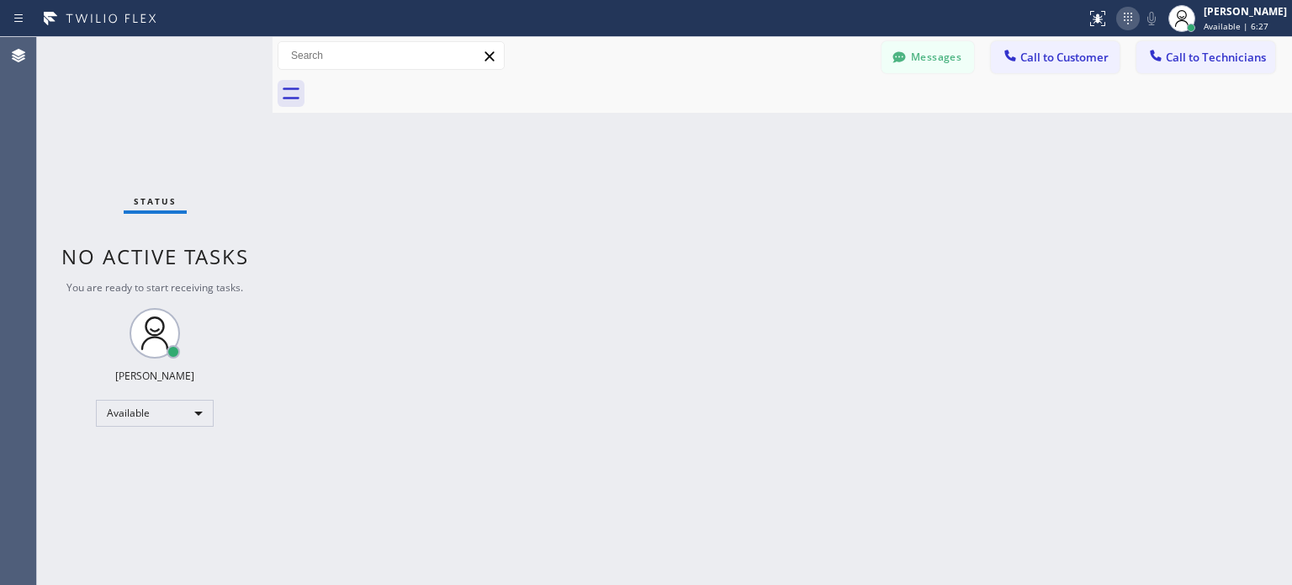
click at [1133, 22] on icon at bounding box center [1128, 18] width 20 height 20
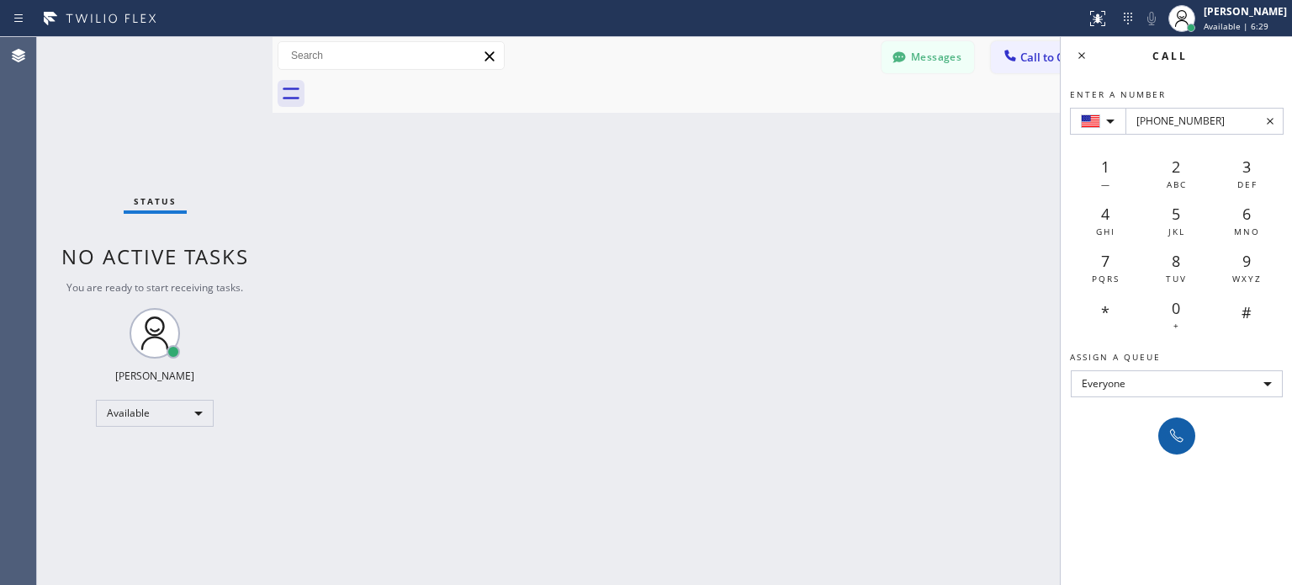
type input "+1(773) 632-6816"
click at [1181, 427] on icon at bounding box center [1177, 436] width 20 height 20
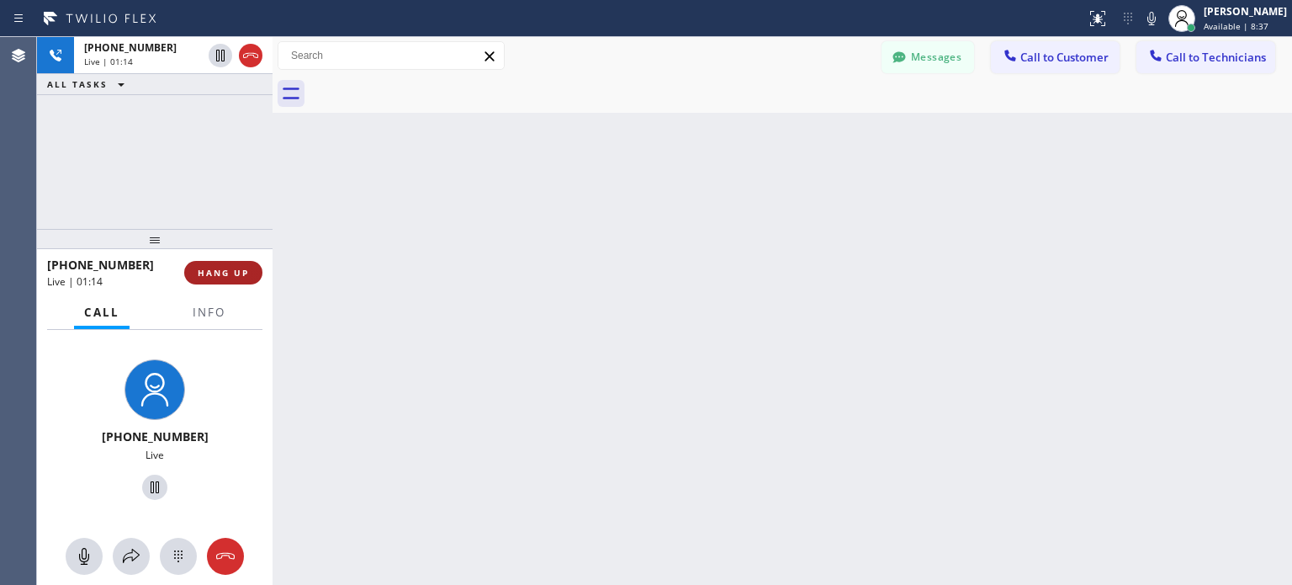
click at [242, 273] on span "HANG UP" at bounding box center [223, 273] width 51 height 12
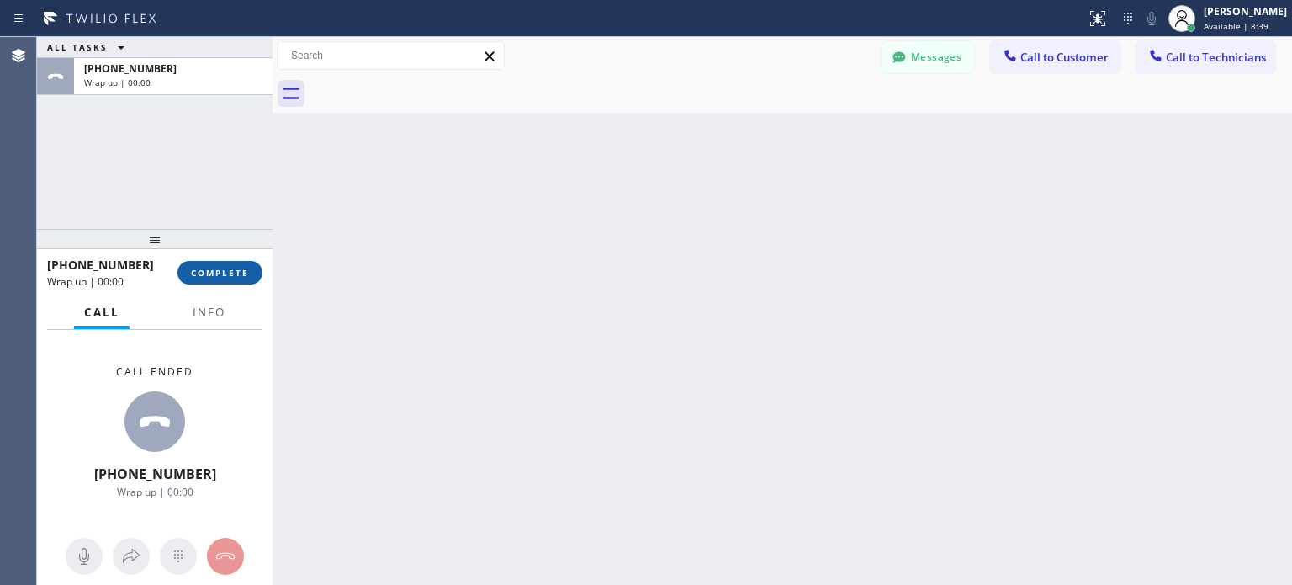
click at [239, 273] on span "COMPLETE" at bounding box center [220, 273] width 58 height 12
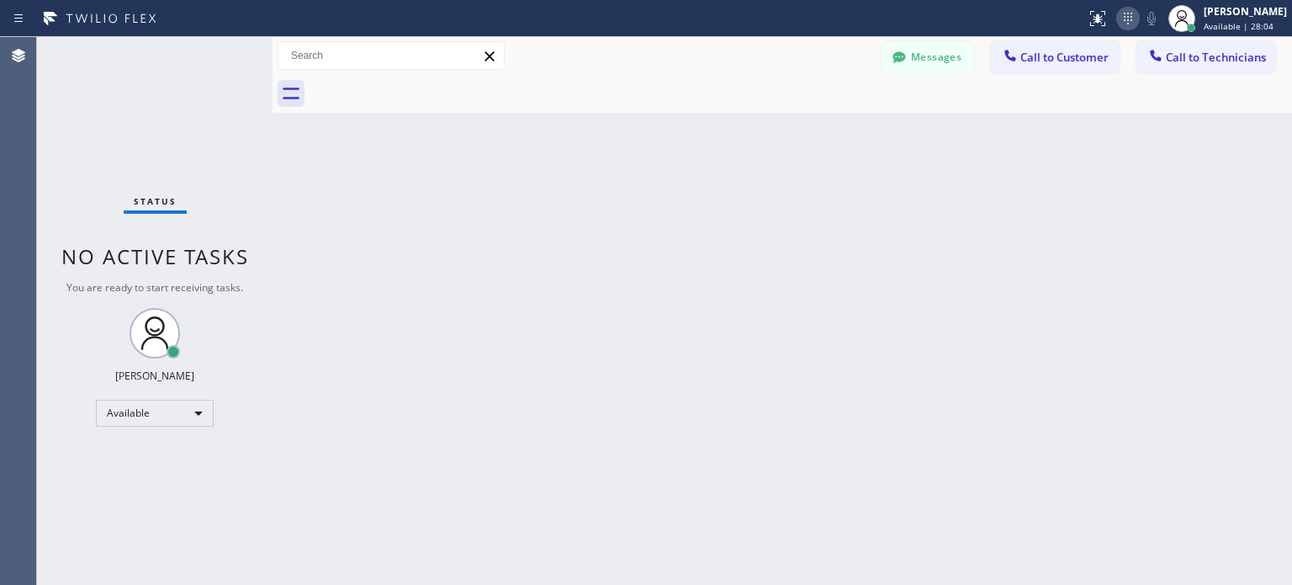
click at [1123, 21] on icon at bounding box center [1128, 18] width 20 height 20
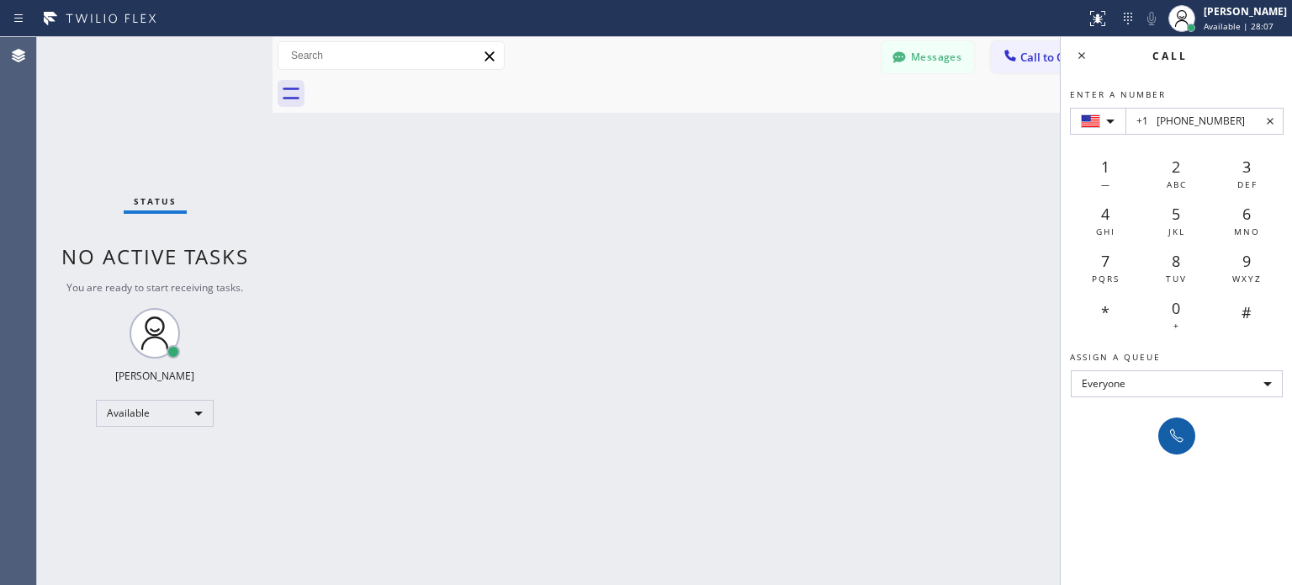
type input "+1 (773) 632-6816"
click at [1175, 433] on icon at bounding box center [1177, 436] width 20 height 20
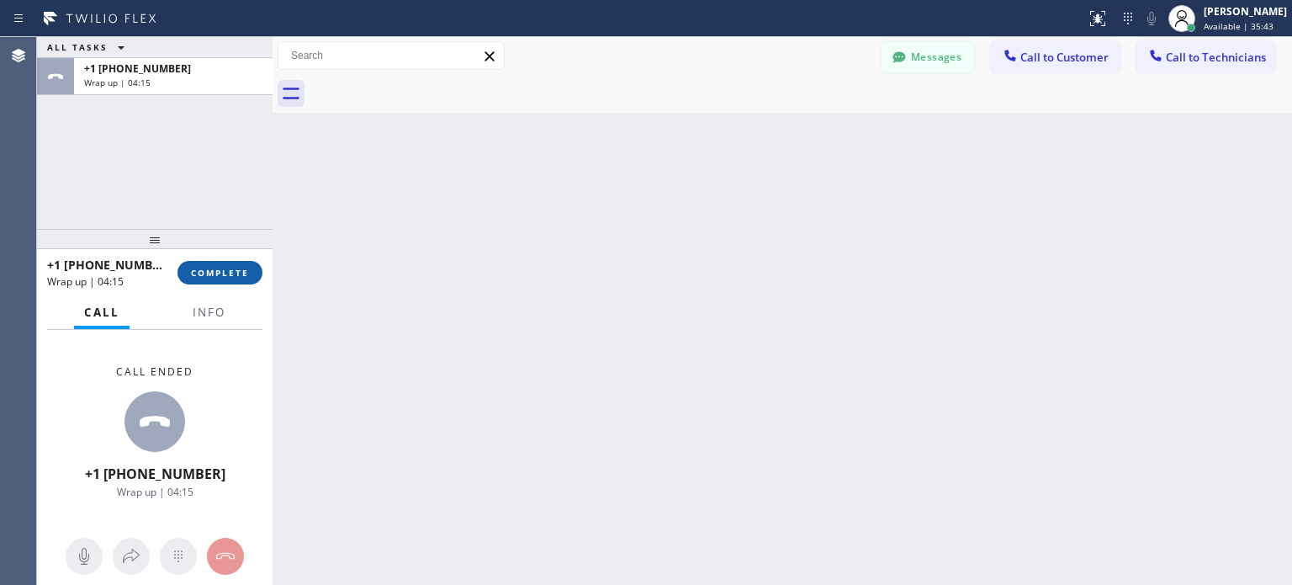
click at [245, 272] on span "COMPLETE" at bounding box center [220, 273] width 58 height 12
